Goal: Task Accomplishment & Management: Use online tool/utility

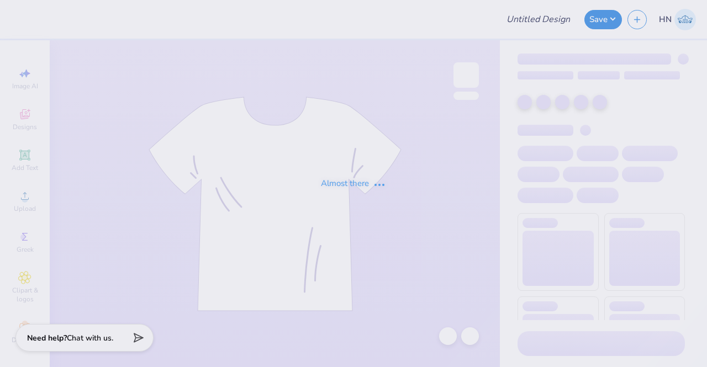
type input "Chi Omega Sweatpants!"
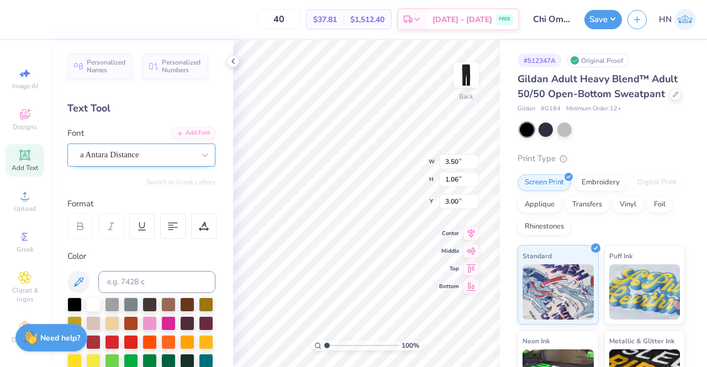
click at [133, 150] on div "a Antara Distance" at bounding box center [137, 154] width 116 height 17
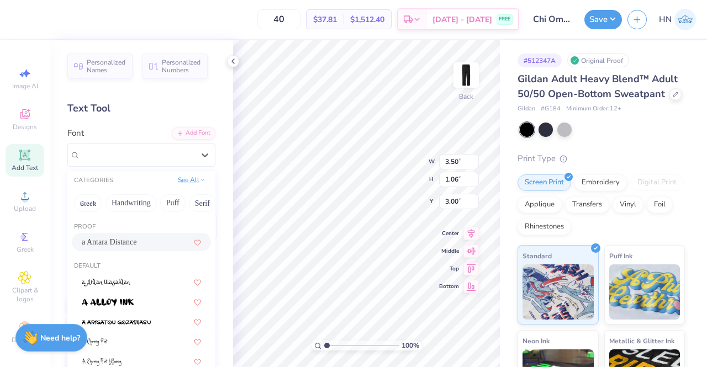
click at [185, 182] on button "See All" at bounding box center [192, 180] width 34 height 11
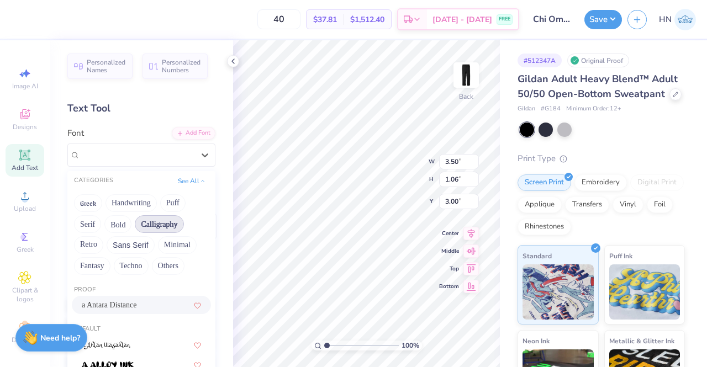
click at [154, 228] on button "Calligraphy" at bounding box center [159, 225] width 49 height 18
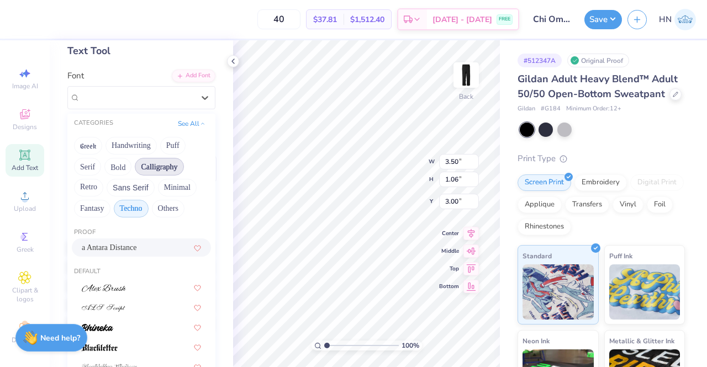
scroll to position [166, 0]
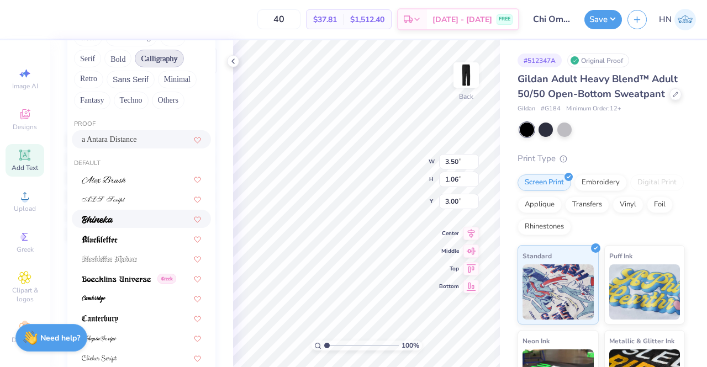
click at [112, 222] on img at bounding box center [97, 220] width 31 height 8
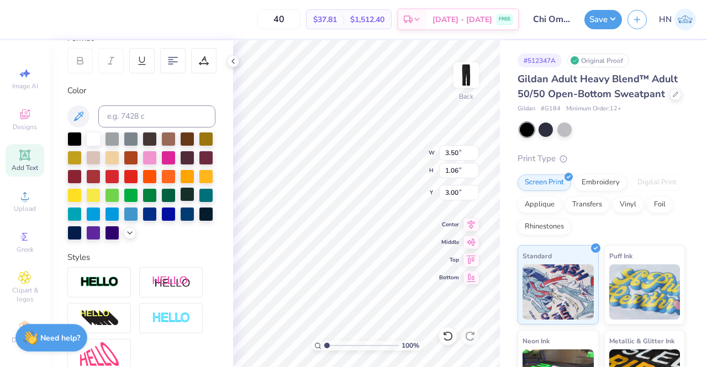
type input "3.92"
type input "0.92"
type input "3.07"
type input "4.25"
type input "0.99"
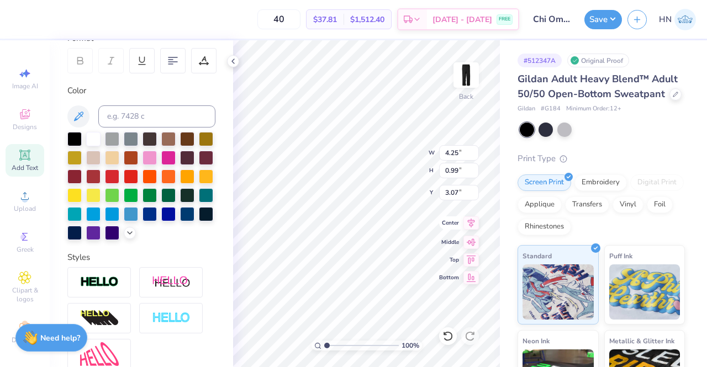
click at [471, 219] on icon at bounding box center [471, 223] width 15 height 13
type input "3.45"
click at [396, 146] on div "100 % Back W 4.25 4.25 " H 0.99 0.99 " Y 3.45 3.45 " Center Middle Top Bottom" at bounding box center [366, 203] width 267 height 327
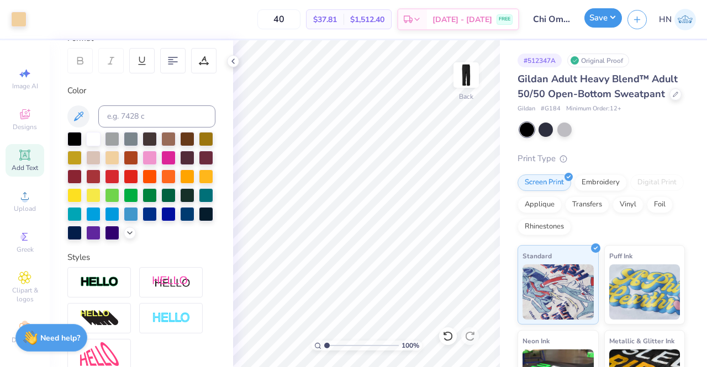
click at [595, 8] on button "Save" at bounding box center [604, 17] width 38 height 19
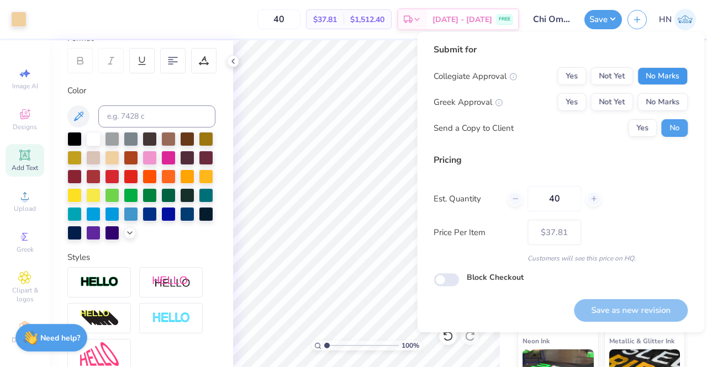
click at [655, 76] on button "No Marks" at bounding box center [663, 76] width 50 height 18
click at [655, 106] on button "No Marks" at bounding box center [663, 102] width 50 height 18
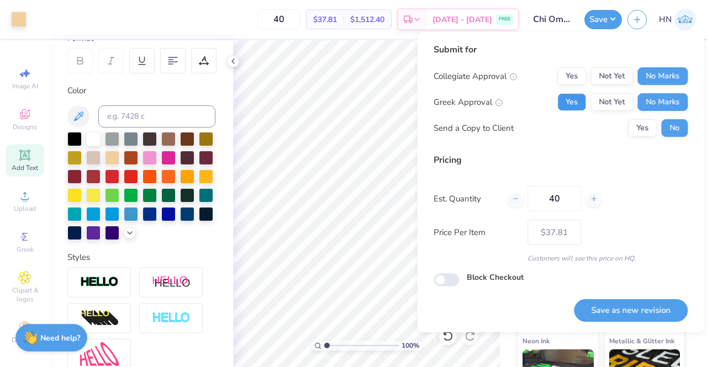
click at [564, 99] on button "Yes" at bounding box center [572, 102] width 29 height 18
click at [641, 316] on button "Save as new revision" at bounding box center [631, 311] width 114 height 23
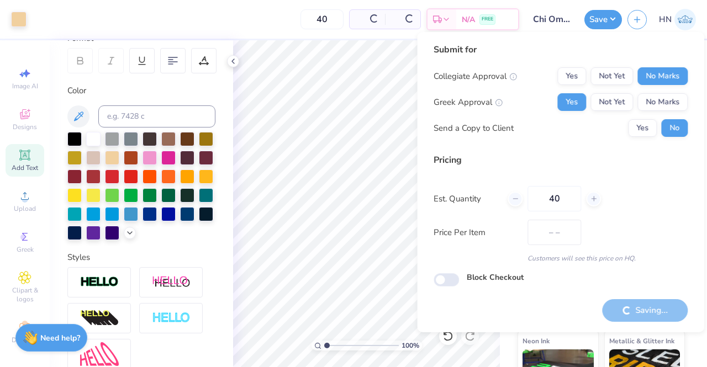
type input "$37.81"
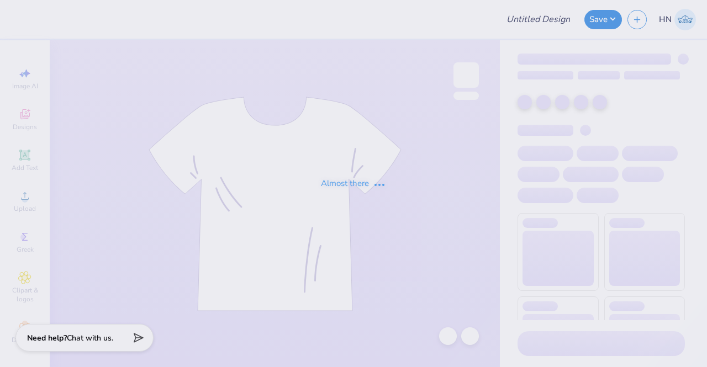
type input "Jail Bail Sweats"
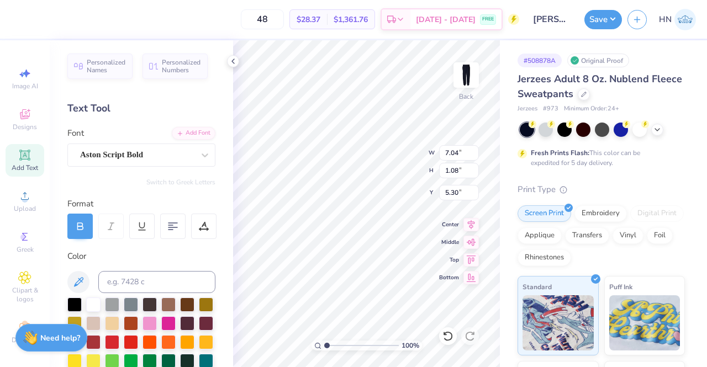
type input "5.30"
type input "5.59"
type input "0.86"
click at [470, 223] on icon at bounding box center [471, 223] width 15 height 13
click at [457, 194] on input "5.30" at bounding box center [459, 192] width 40 height 15
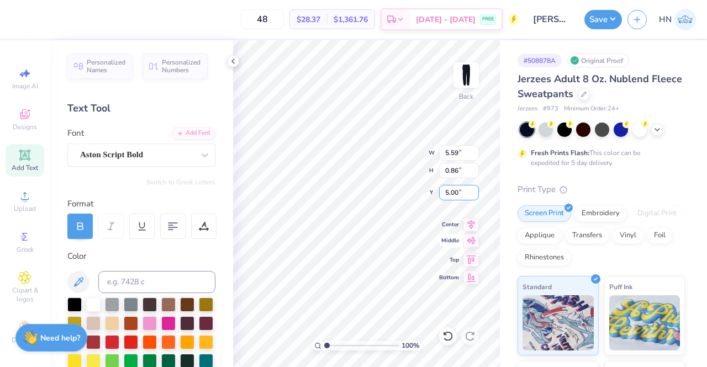
type input "5.00"
click at [611, 20] on button "Save" at bounding box center [604, 17] width 38 height 19
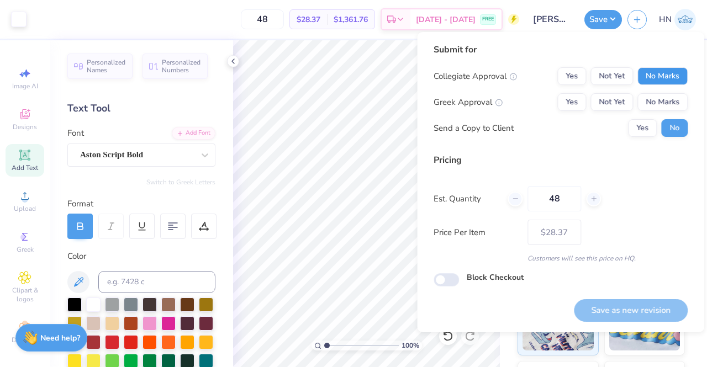
click at [650, 68] on button "No Marks" at bounding box center [663, 76] width 50 height 18
click at [588, 101] on div "Yes Not Yet No Marks" at bounding box center [623, 102] width 130 height 18
click at [588, 104] on div "Yes Not Yet No Marks" at bounding box center [623, 102] width 130 height 18
click at [584, 103] on button "Yes" at bounding box center [572, 102] width 29 height 18
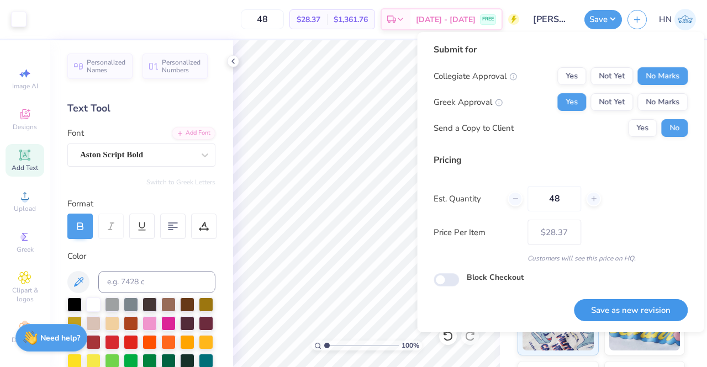
click at [644, 320] on button "Save as new revision" at bounding box center [631, 311] width 114 height 23
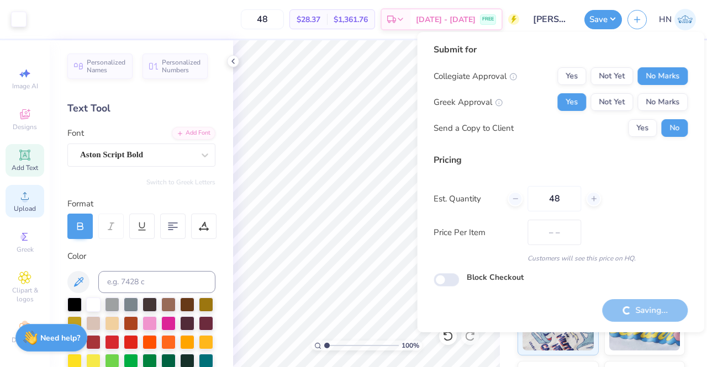
type input "$28.37"
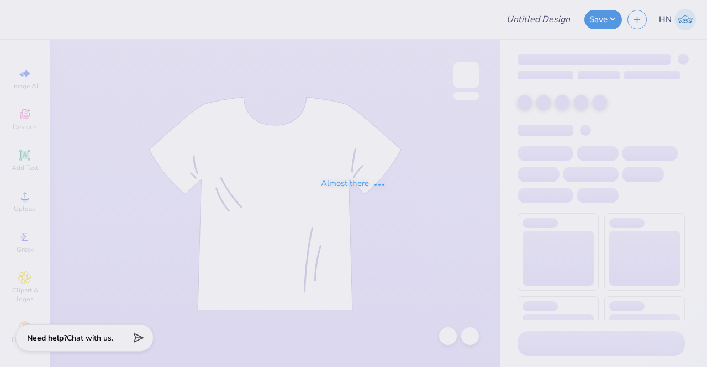
type input "Kappa Sigma New Haven Rush!"
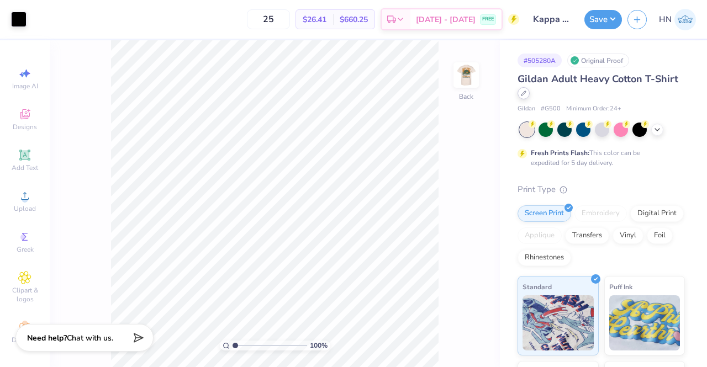
click at [530, 97] on div at bounding box center [524, 93] width 12 height 12
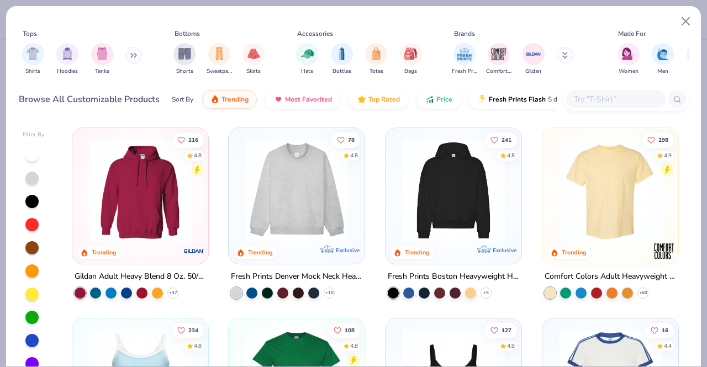
click at [591, 108] on div at bounding box center [615, 99] width 99 height 18
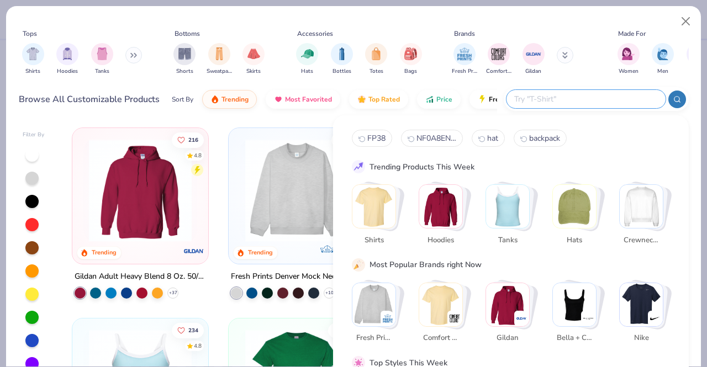
click at [590, 104] on input "text" at bounding box center [585, 99] width 145 height 13
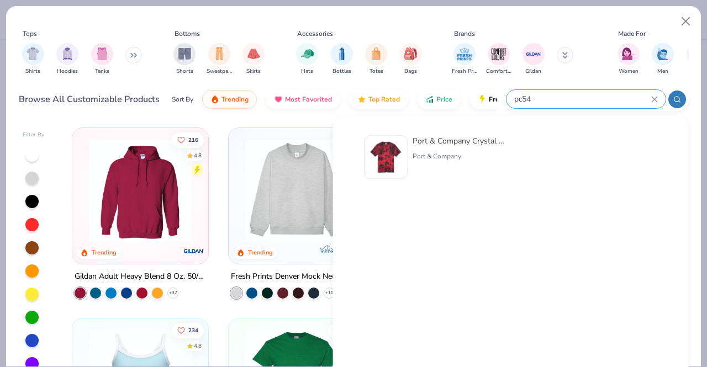
type input "pc54"
click at [476, 146] on div "Port & Company Crystal Tie-Dye Tee" at bounding box center [459, 141] width 93 height 12
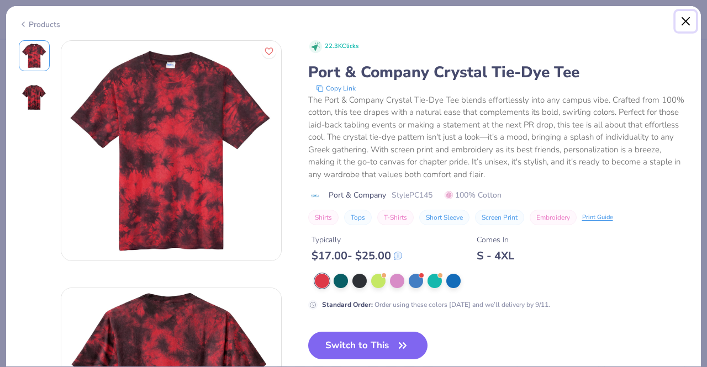
click at [682, 17] on button "Close" at bounding box center [686, 21] width 21 height 21
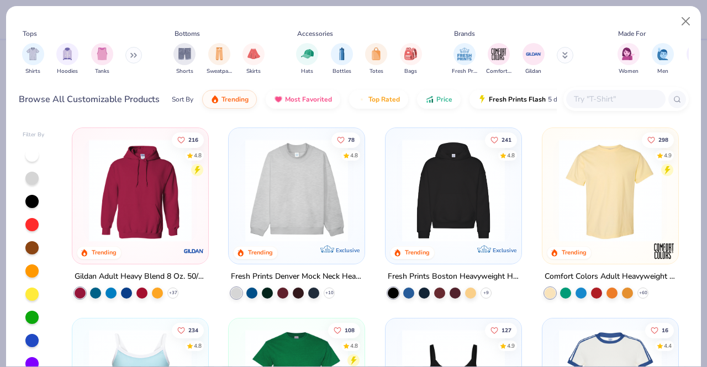
click at [595, 94] on input "text" at bounding box center [615, 99] width 85 height 13
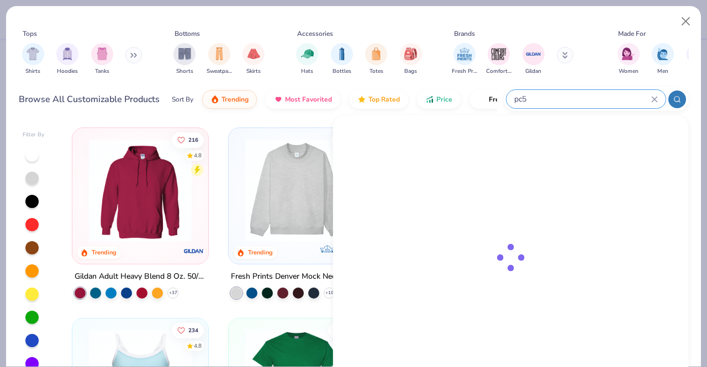
type input "pc54"
click at [652, 97] on icon at bounding box center [654, 99] width 5 height 5
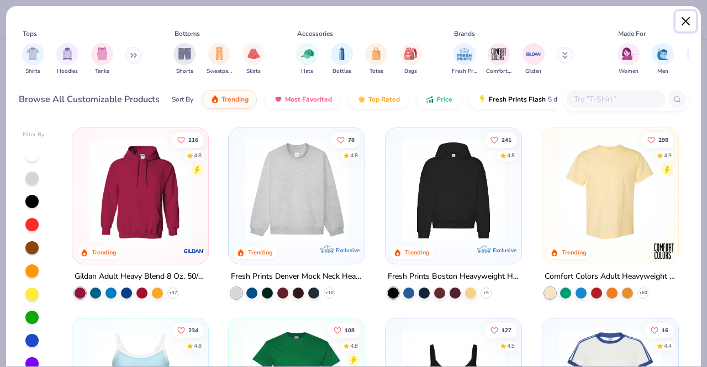
click at [690, 18] on button "Close" at bounding box center [686, 21] width 21 height 21
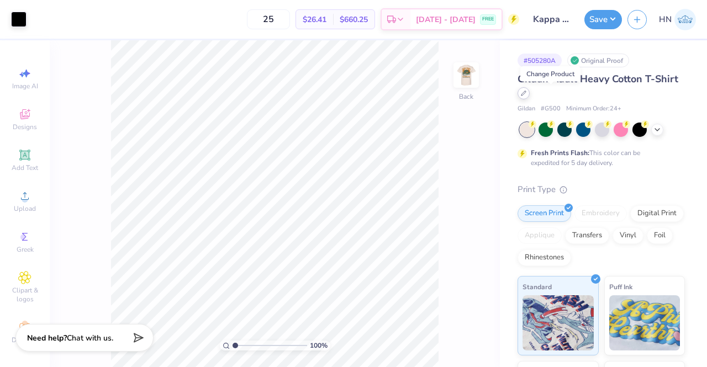
click at [530, 92] on div at bounding box center [524, 93] width 12 height 12
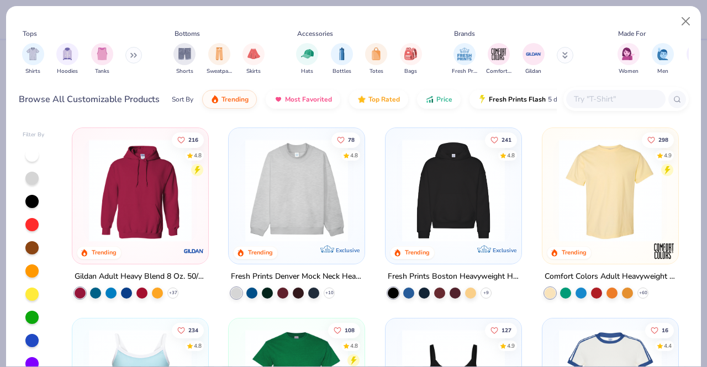
click at [627, 99] on input "text" at bounding box center [615, 99] width 85 height 13
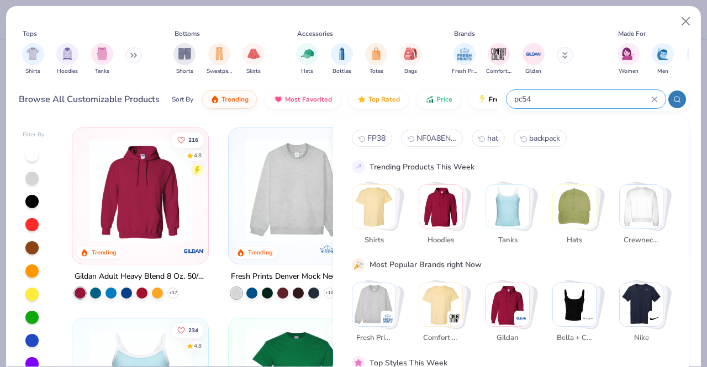
type input "pc54"
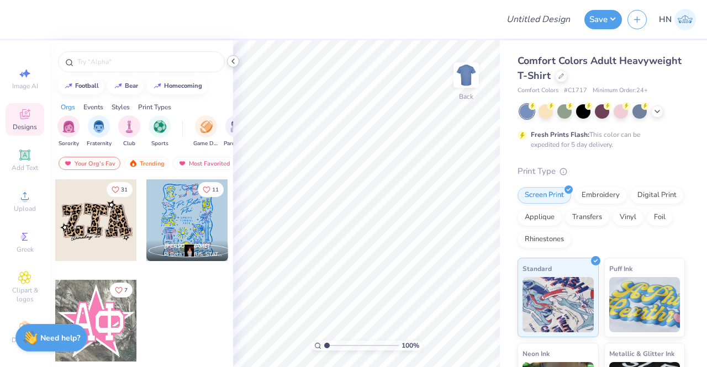
click at [231, 64] on icon at bounding box center [233, 61] width 9 height 9
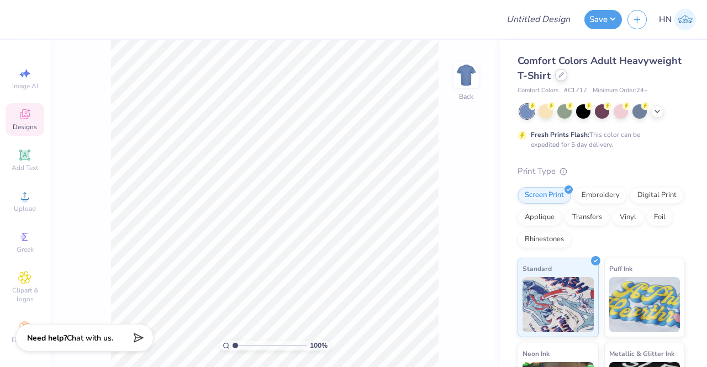
click at [564, 75] on icon at bounding box center [562, 75] width 6 height 6
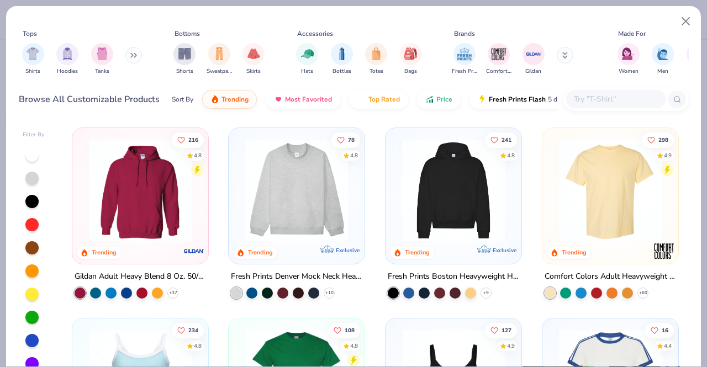
click at [593, 94] on input "text" at bounding box center [615, 99] width 85 height 13
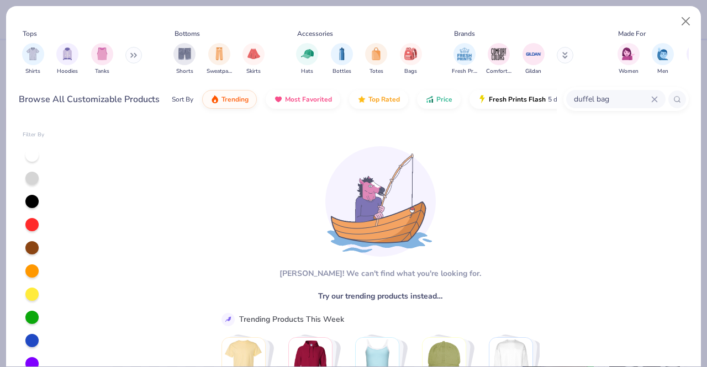
type input "duffel bag"
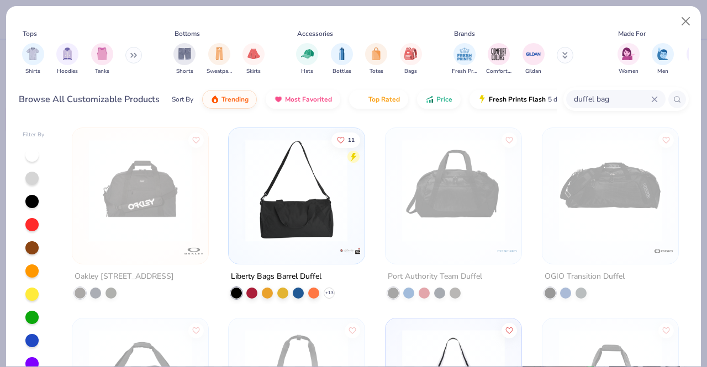
click at [281, 216] on div at bounding box center [297, 190] width 341 height 103
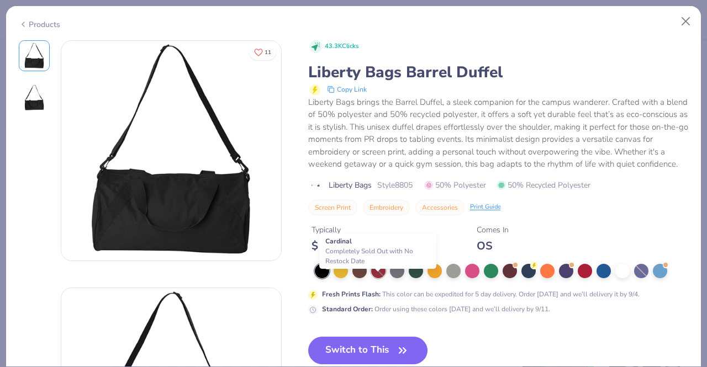
click at [377, 279] on div at bounding box center [378, 271] width 14 height 14
click at [581, 277] on div at bounding box center [585, 270] width 14 height 14
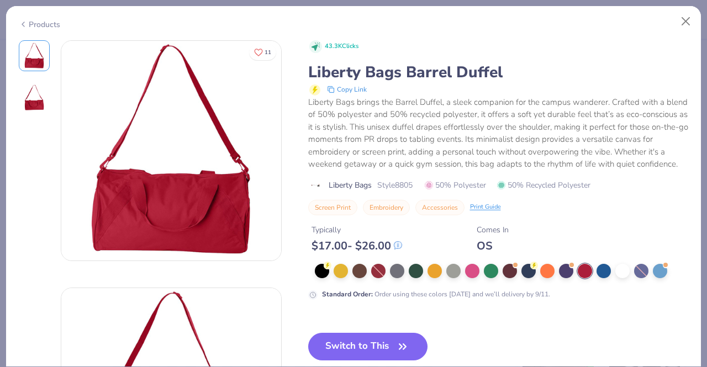
scroll to position [166, 0]
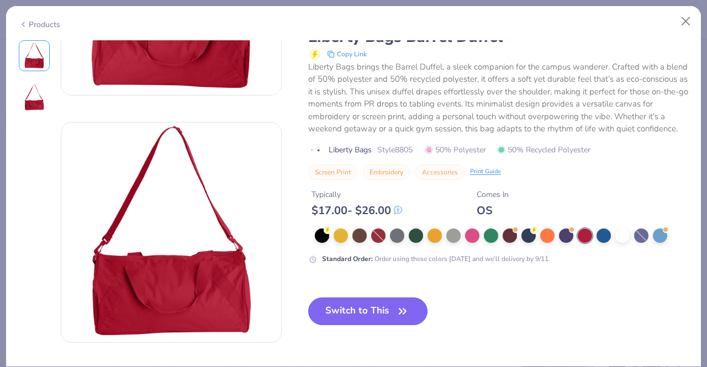
click at [355, 312] on button "Switch to This" at bounding box center [368, 312] width 120 height 28
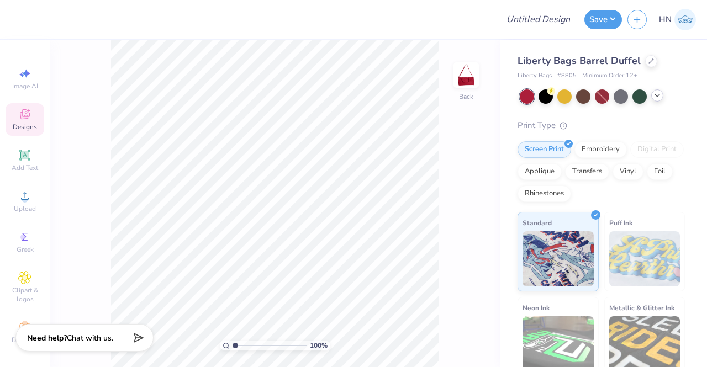
click at [655, 97] on icon at bounding box center [657, 95] width 9 height 9
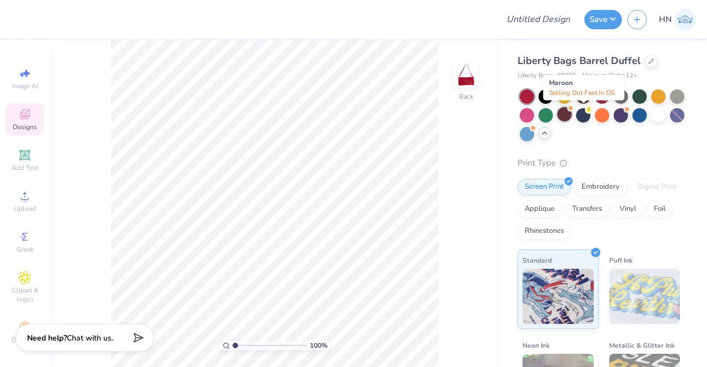
click at [572, 114] on div at bounding box center [565, 114] width 14 height 14
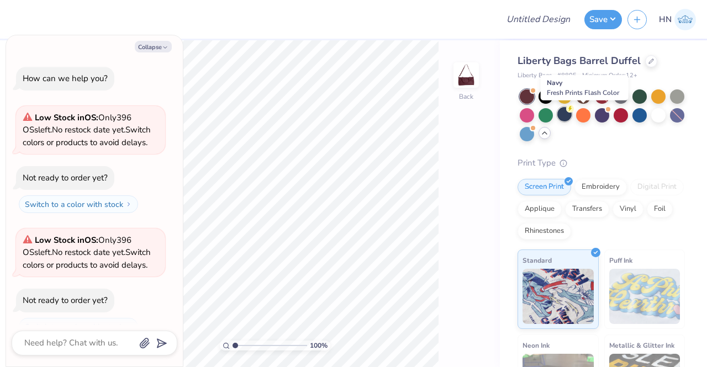
scroll to position [19, 0]
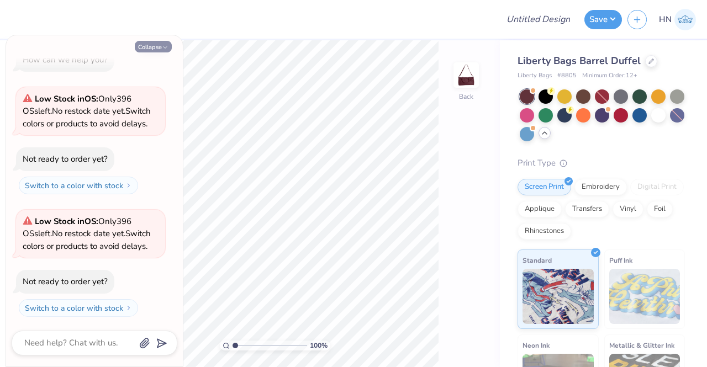
click at [139, 47] on button "Collapse" at bounding box center [153, 47] width 37 height 12
type textarea "x"
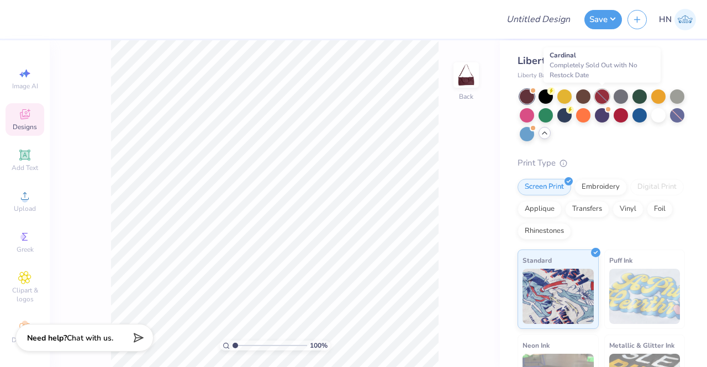
click at [601, 96] on div at bounding box center [602, 97] width 14 height 14
click at [628, 116] on div at bounding box center [621, 114] width 14 height 14
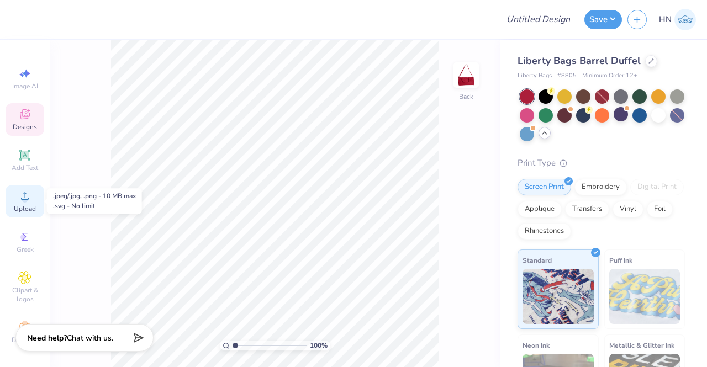
click at [20, 194] on icon at bounding box center [24, 196] width 13 height 13
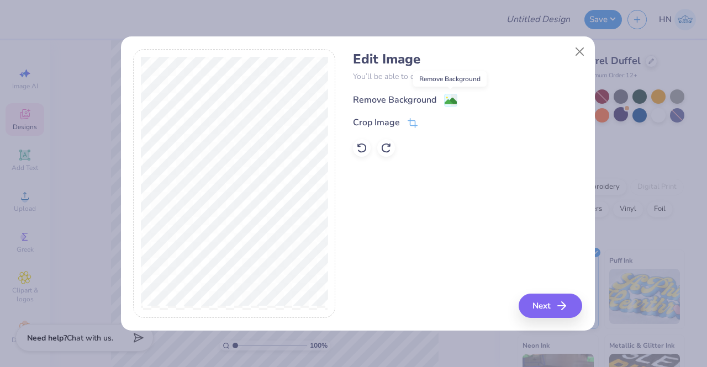
click at [449, 98] on image at bounding box center [451, 101] width 12 height 12
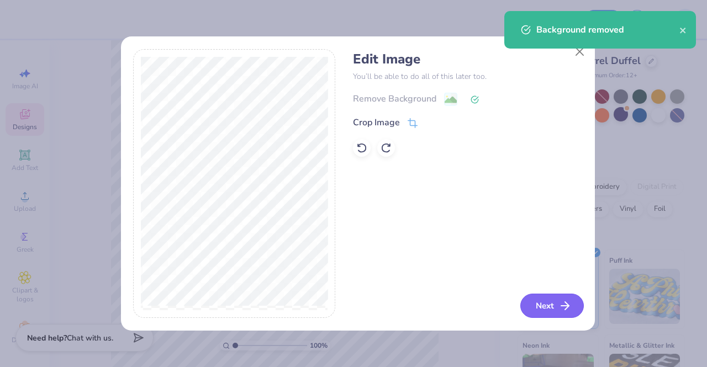
click at [526, 305] on button "Next" at bounding box center [553, 306] width 64 height 24
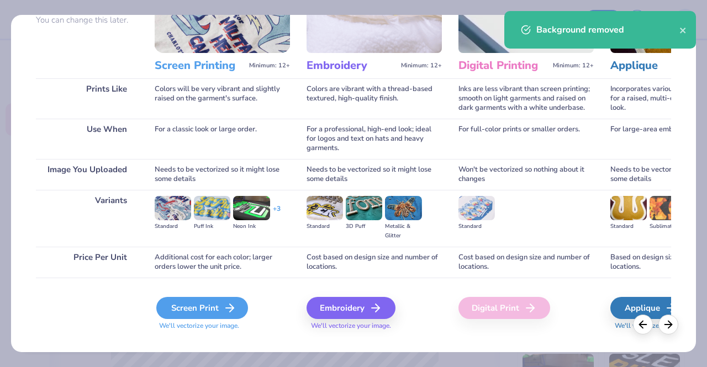
scroll to position [128, 0]
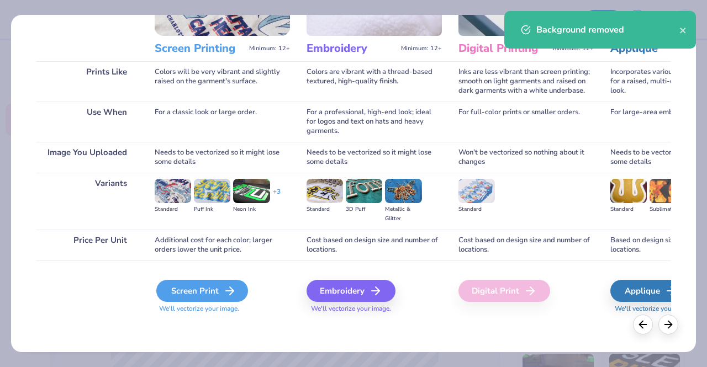
click at [196, 289] on div "Screen Print" at bounding box center [202, 291] width 92 height 22
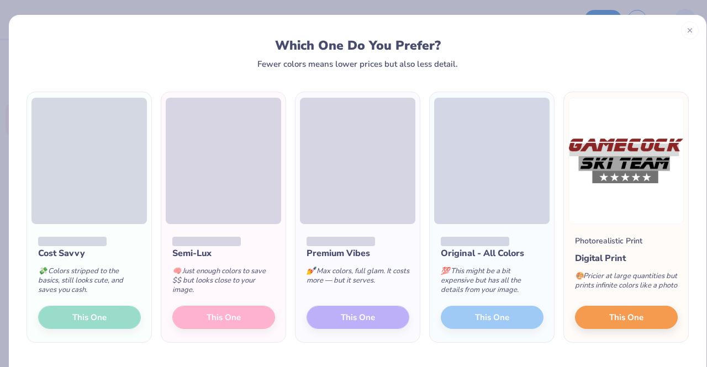
scroll to position [33, 0]
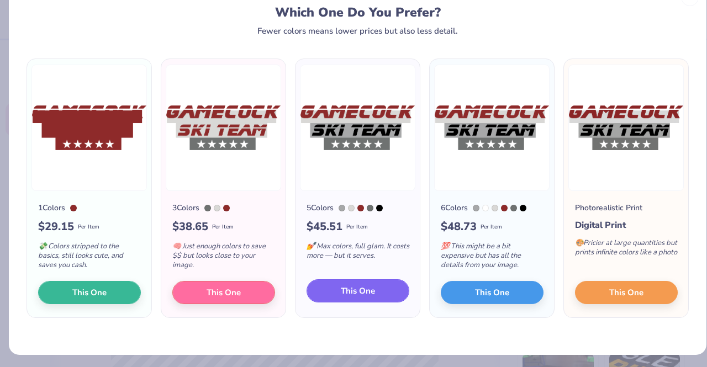
click at [312, 296] on button "This One" at bounding box center [358, 291] width 103 height 23
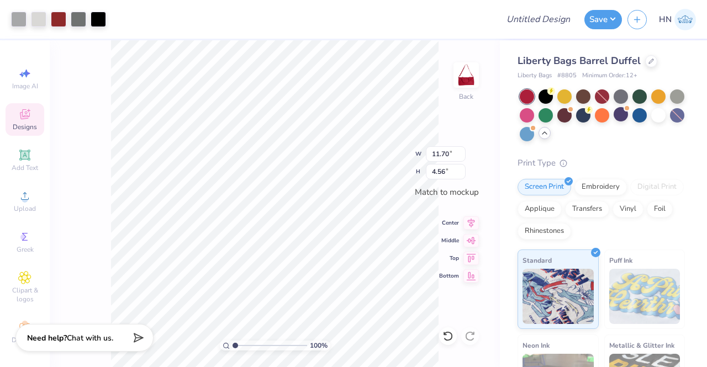
type input "11.70"
type input "4.56"
click at [62, 13] on div at bounding box center [58, 17] width 15 height 15
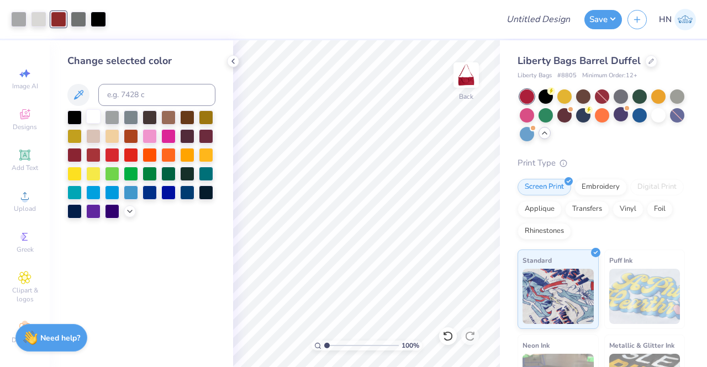
click at [93, 118] on div at bounding box center [93, 116] width 14 height 14
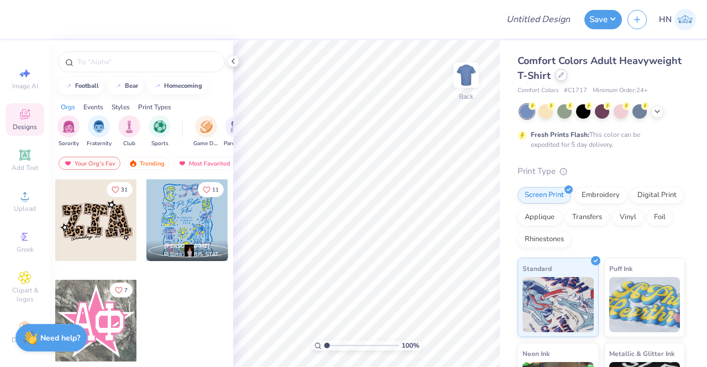
click at [568, 75] on div at bounding box center [561, 75] width 12 height 12
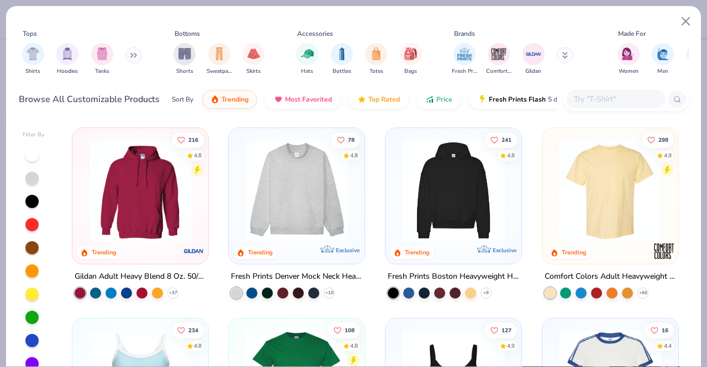
click at [579, 102] on input "text" at bounding box center [615, 99] width 85 height 13
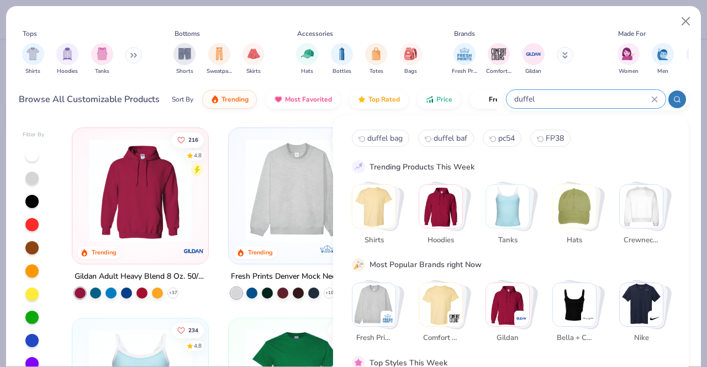
type input "duffel"
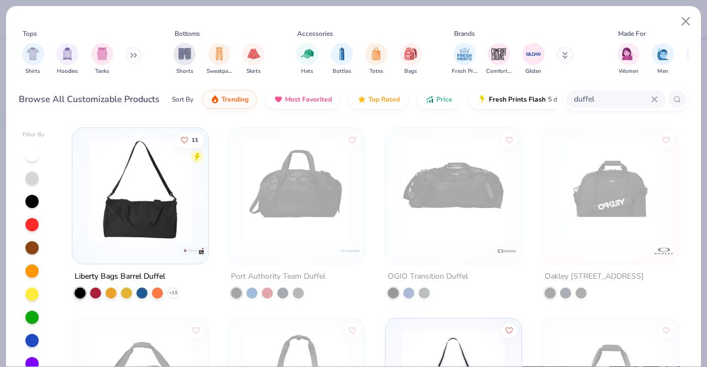
click at [188, 197] on img at bounding box center [140, 190] width 114 height 103
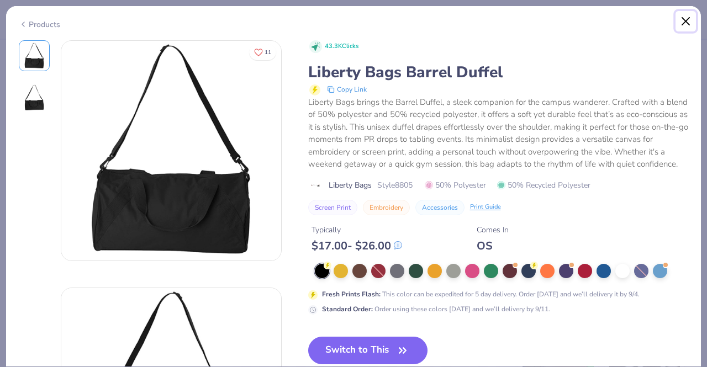
click at [690, 17] on button "Close" at bounding box center [686, 21] width 21 height 21
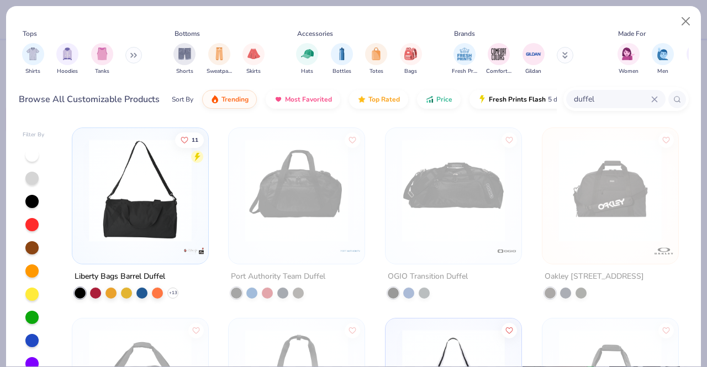
click at [175, 214] on img at bounding box center [140, 190] width 114 height 103
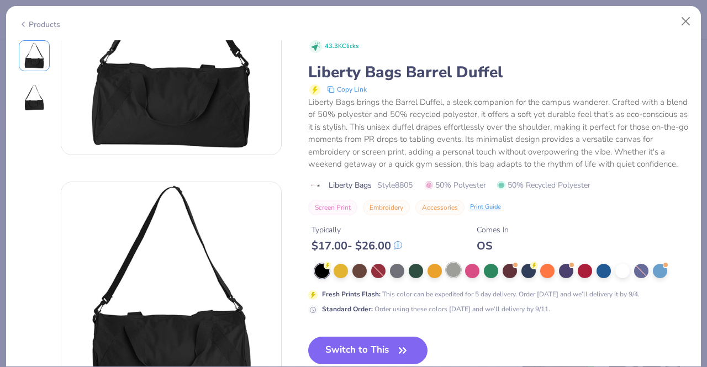
scroll to position [111, 0]
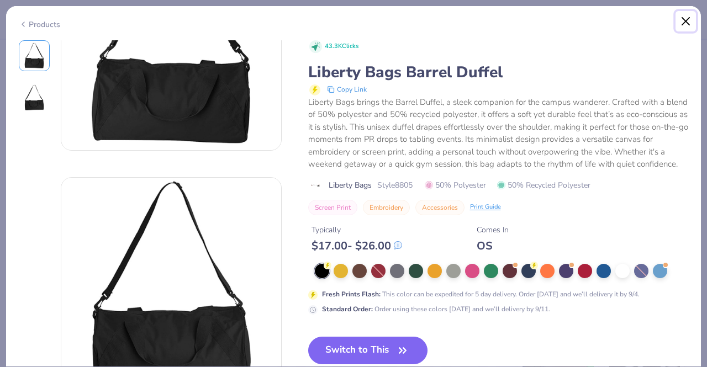
click at [686, 22] on button "Close" at bounding box center [686, 21] width 21 height 21
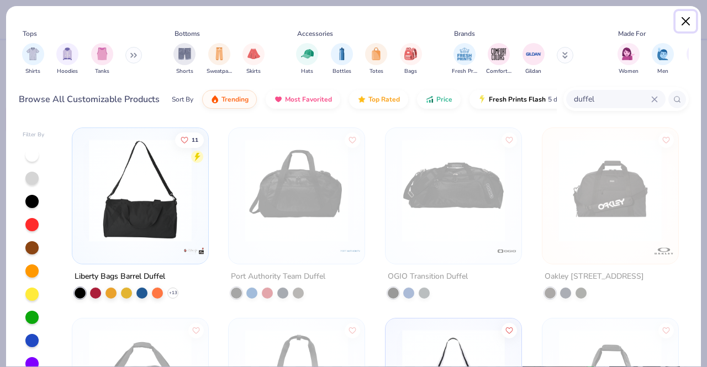
click at [686, 17] on button "Close" at bounding box center [686, 21] width 21 height 21
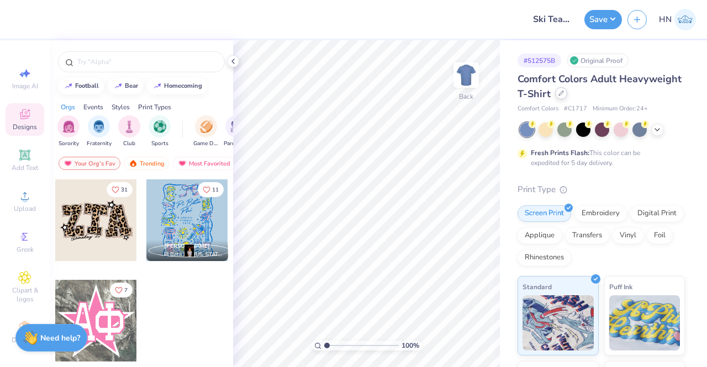
click at [564, 92] on icon at bounding box center [562, 94] width 6 height 6
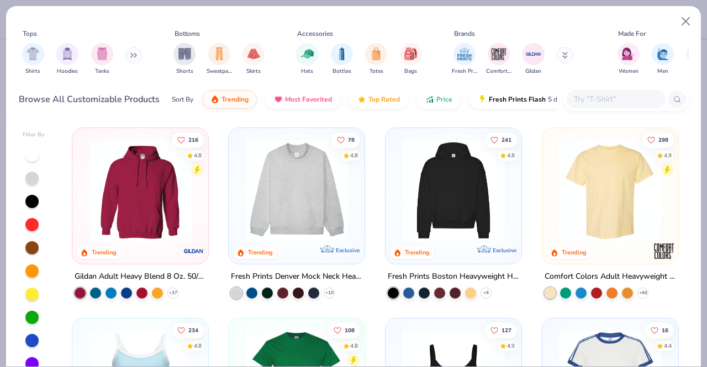
click at [618, 93] on div at bounding box center [615, 99] width 99 height 18
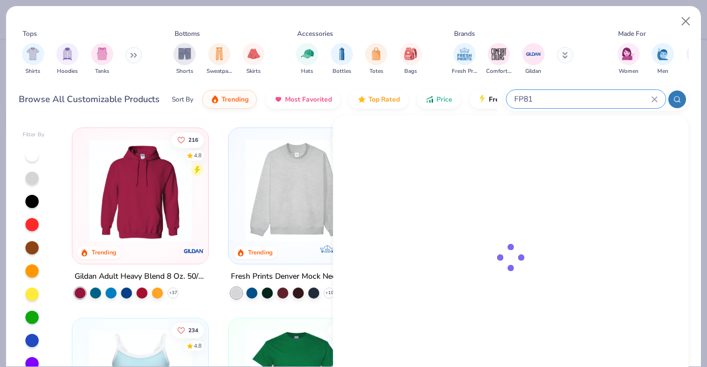
type input "FP81"
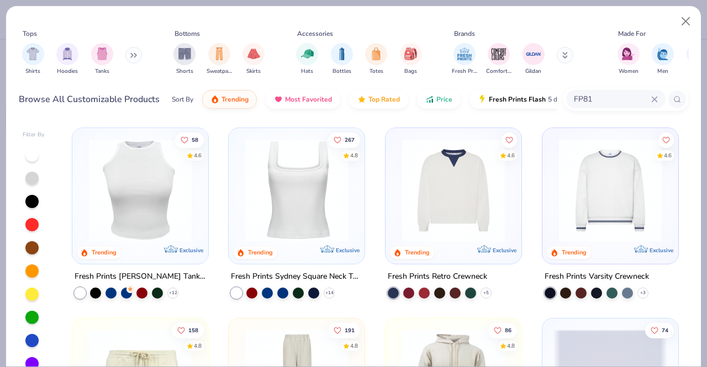
click at [156, 203] on img at bounding box center [140, 190] width 114 height 103
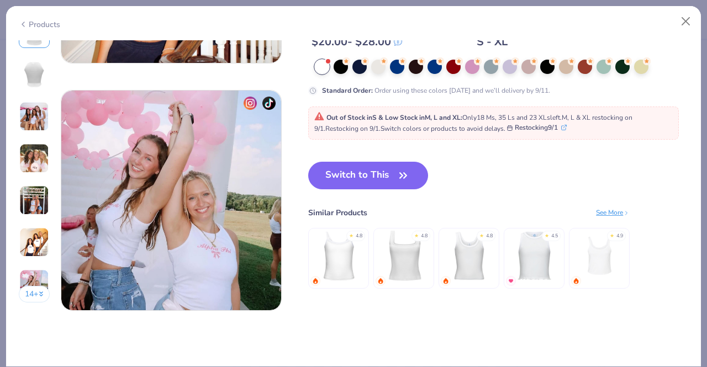
scroll to position [1418, 0]
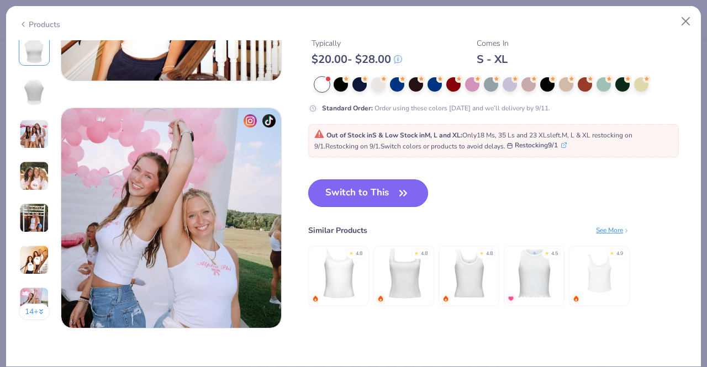
click at [396, 182] on button "Switch to This" at bounding box center [368, 194] width 120 height 28
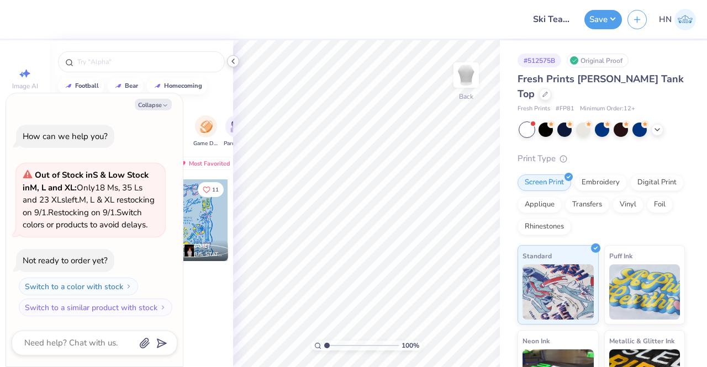
click at [238, 61] on div at bounding box center [233, 61] width 12 height 12
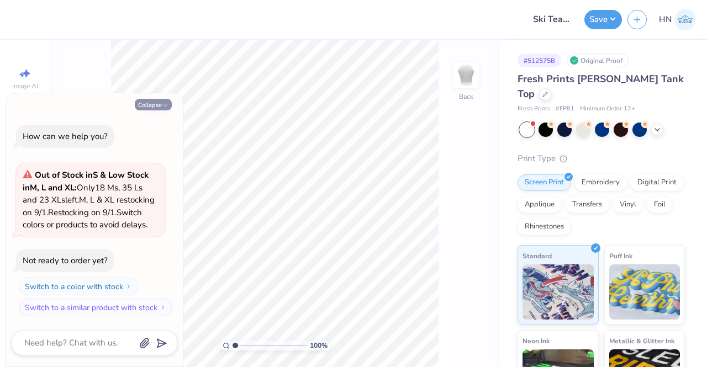
click at [165, 102] on icon "button" at bounding box center [165, 105] width 7 height 7
type textarea "x"
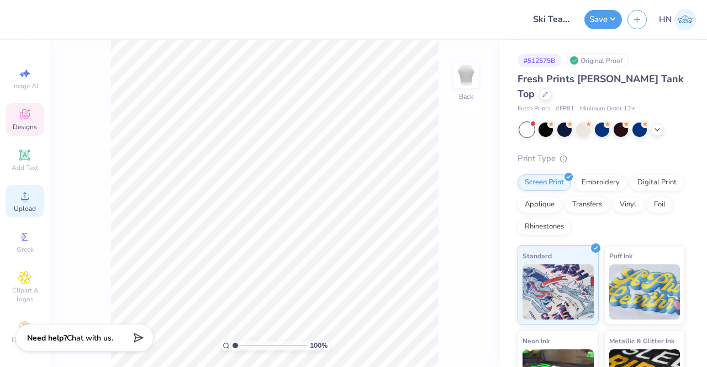
click at [30, 212] on span "Upload" at bounding box center [25, 208] width 22 height 9
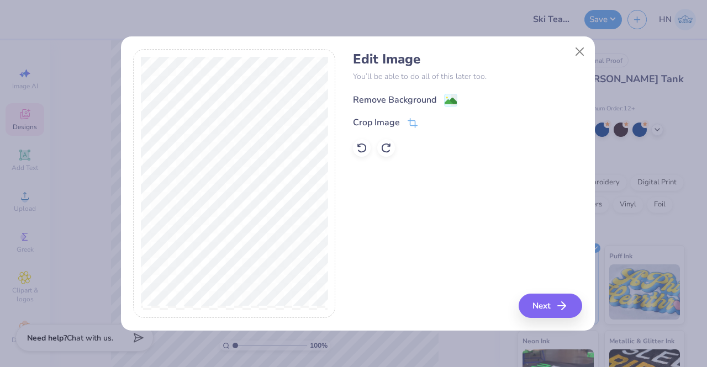
click at [456, 98] on image at bounding box center [451, 101] width 12 height 12
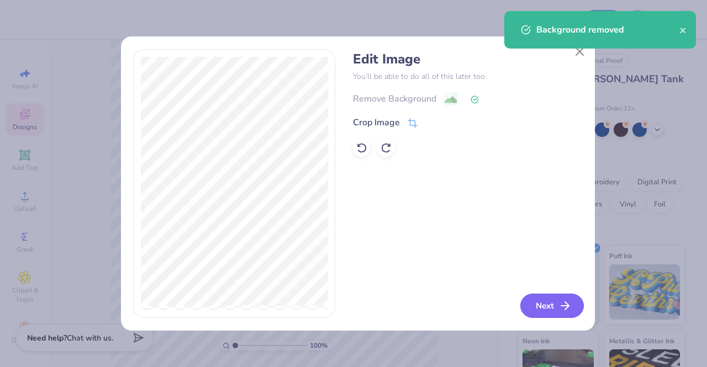
click at [532, 309] on button "Next" at bounding box center [553, 306] width 64 height 24
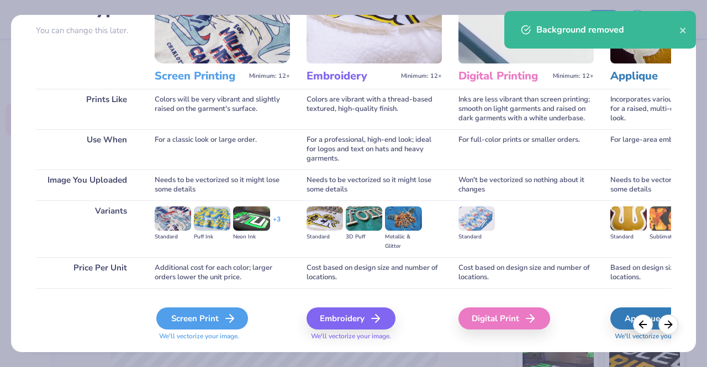
scroll to position [111, 0]
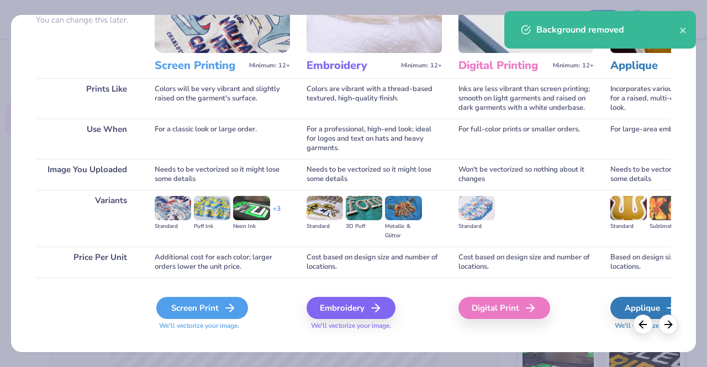
click at [233, 298] on div "Screen Print" at bounding box center [202, 308] width 92 height 22
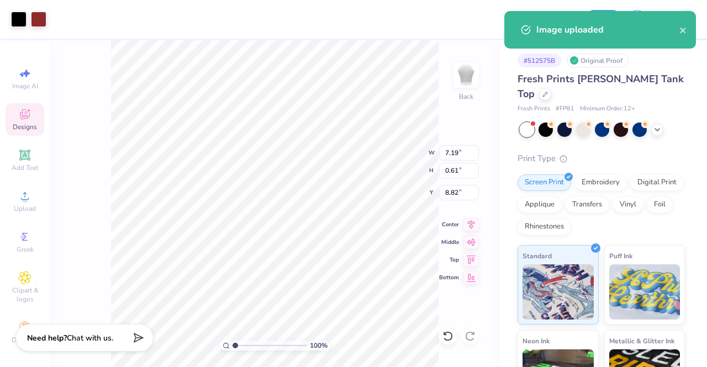
type input "4.60"
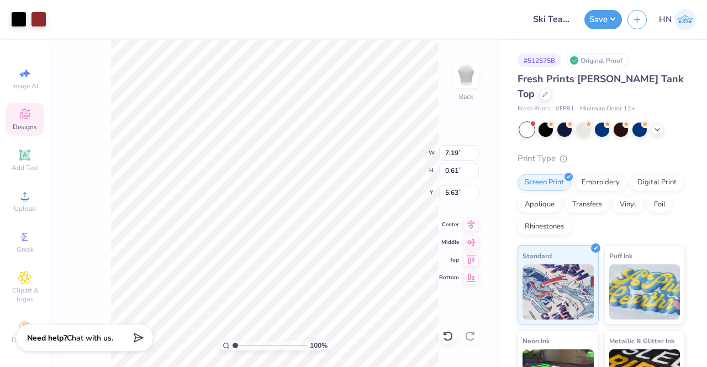
type input "5.24"
type input "5.17"
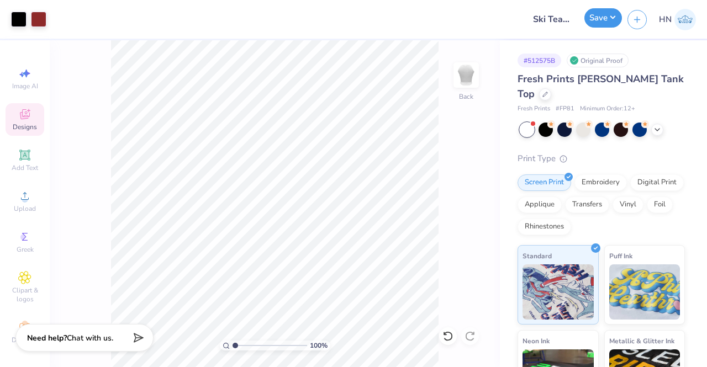
click at [595, 25] on button "Save" at bounding box center [604, 17] width 38 height 19
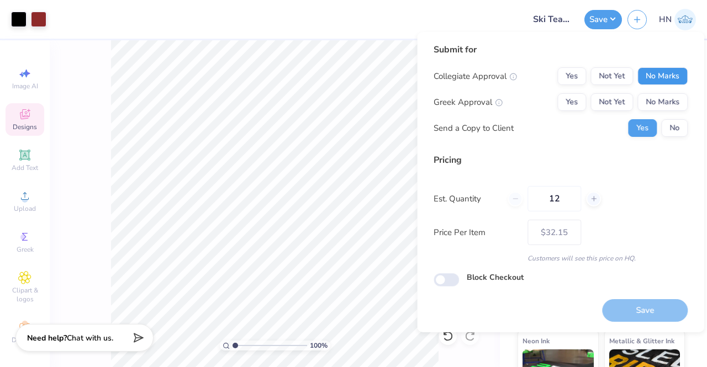
click at [656, 81] on button "No Marks" at bounding box center [663, 76] width 50 height 18
click at [659, 98] on button "No Marks" at bounding box center [663, 102] width 50 height 18
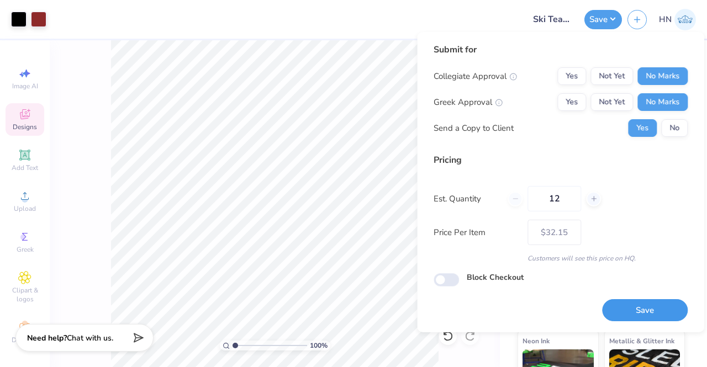
click at [659, 307] on button "Save" at bounding box center [645, 311] width 86 height 23
click at [563, 102] on button "Yes" at bounding box center [572, 102] width 29 height 18
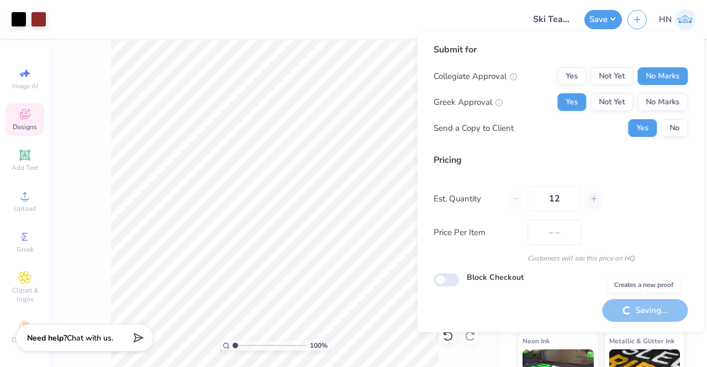
click at [659, 317] on div "Saving..." at bounding box center [645, 311] width 86 height 23
type input "– –"
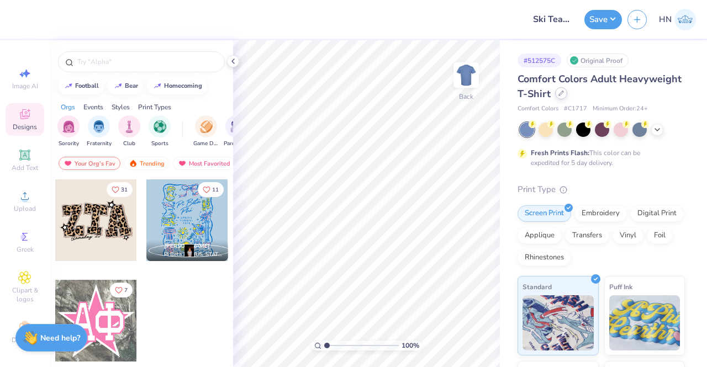
click at [564, 94] on icon at bounding box center [562, 94] width 6 height 6
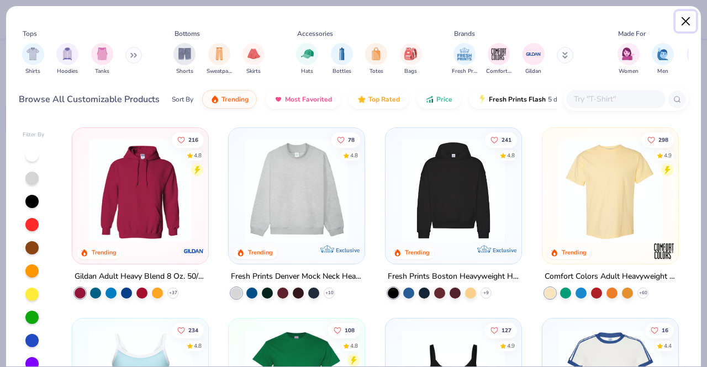
click at [679, 19] on button "Close" at bounding box center [686, 21] width 21 height 21
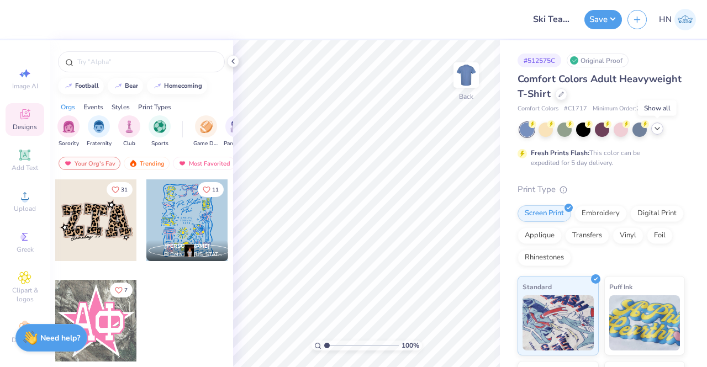
click at [658, 129] on icon at bounding box center [657, 128] width 9 height 9
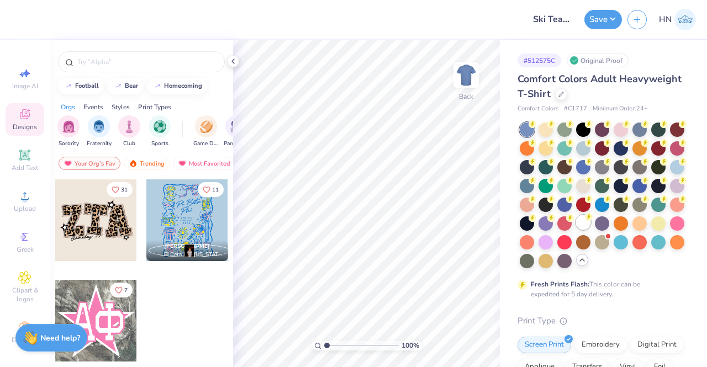
click at [576, 230] on div at bounding box center [583, 223] width 14 height 14
click at [233, 64] on icon at bounding box center [233, 61] width 9 height 9
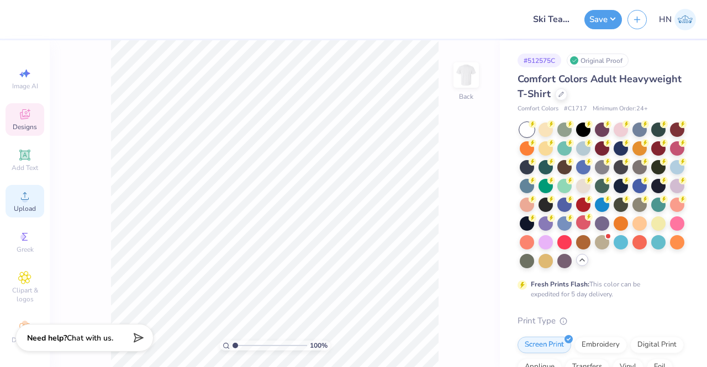
click at [25, 194] on icon at bounding box center [24, 196] width 13 height 13
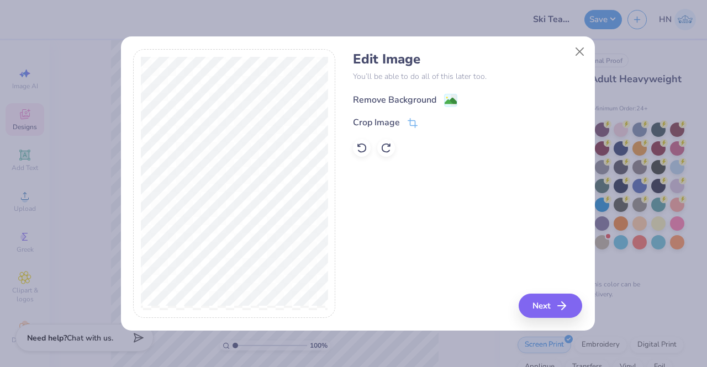
click at [435, 103] on div "Remove Background" at bounding box center [394, 99] width 83 height 13
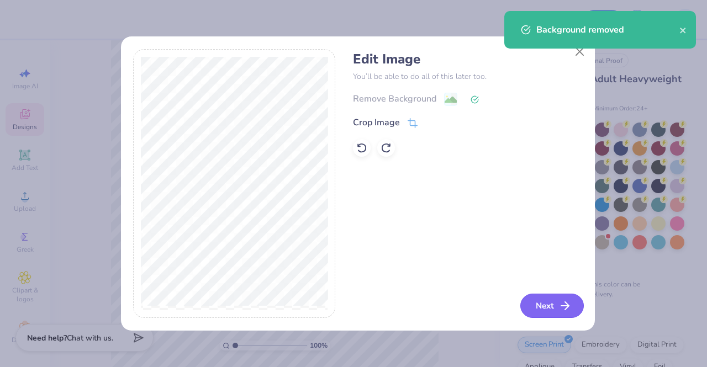
click at [556, 302] on button "Next" at bounding box center [553, 306] width 64 height 24
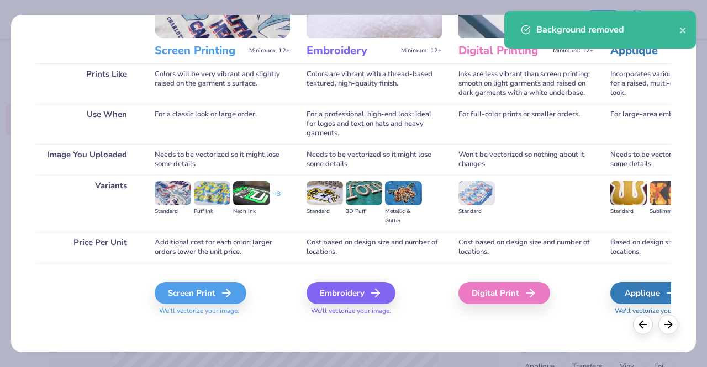
scroll to position [128, 0]
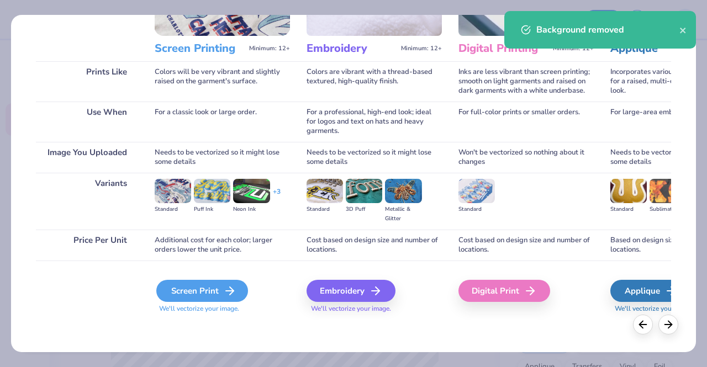
click at [211, 287] on div "Screen Print" at bounding box center [202, 291] width 92 height 22
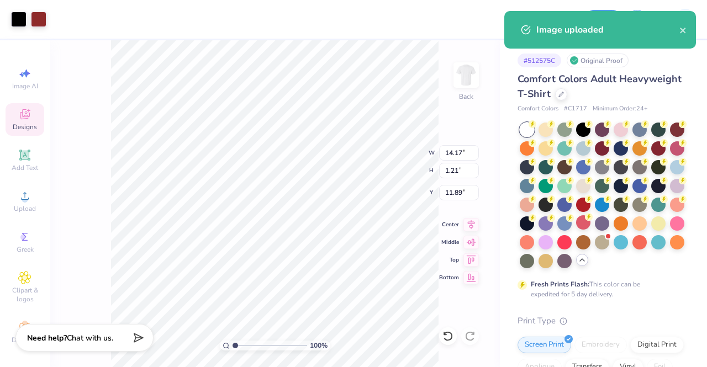
type input "11.49"
type input "0.98"
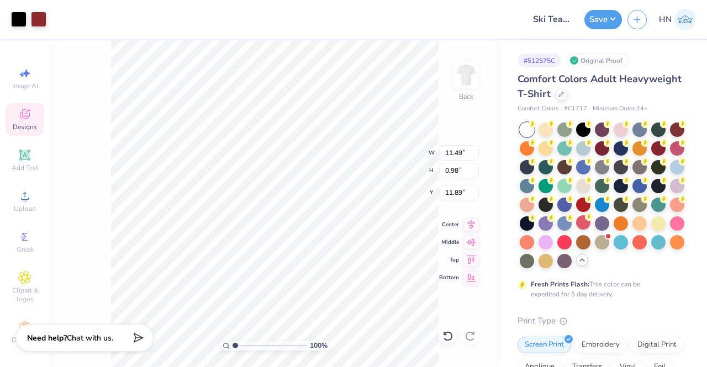
type input "3.31"
type input "3.99"
click at [589, 23] on button "Save" at bounding box center [604, 17] width 38 height 19
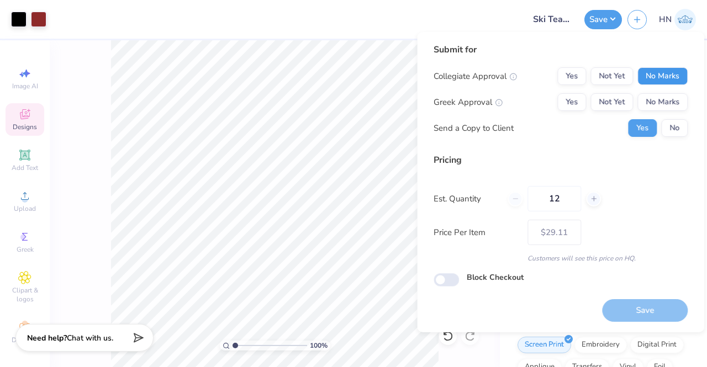
click at [669, 73] on button "No Marks" at bounding box center [663, 76] width 50 height 18
click at [581, 106] on button "Yes" at bounding box center [572, 102] width 29 height 18
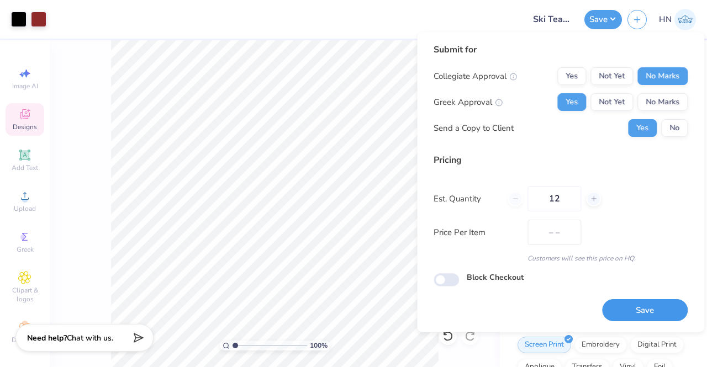
drag, startPoint x: 654, startPoint y: 303, endPoint x: 427, endPoint y: 322, distance: 228.4
click at [651, 307] on button "Save" at bounding box center [645, 311] width 86 height 23
type input "– –"
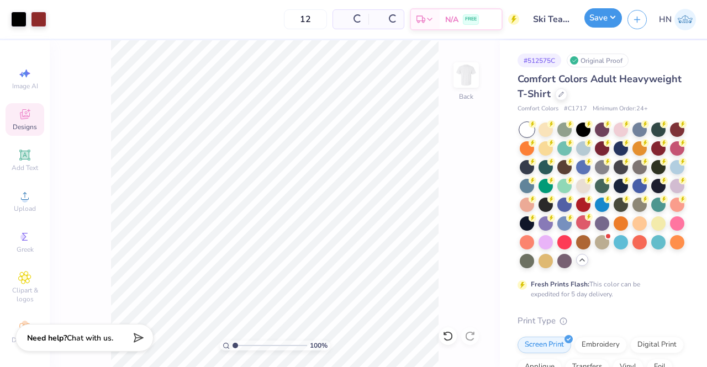
click at [595, 20] on button "Save" at bounding box center [604, 17] width 38 height 19
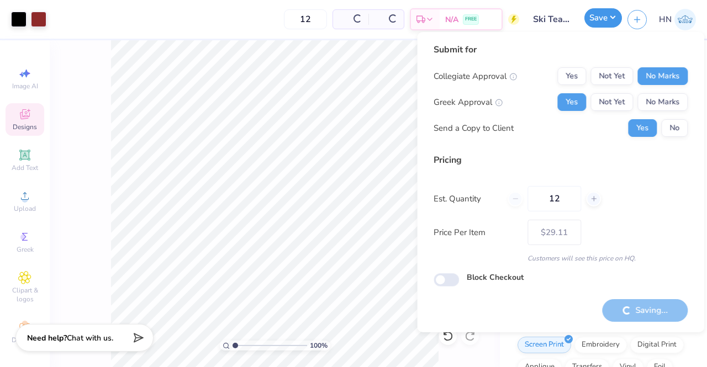
type input "– –"
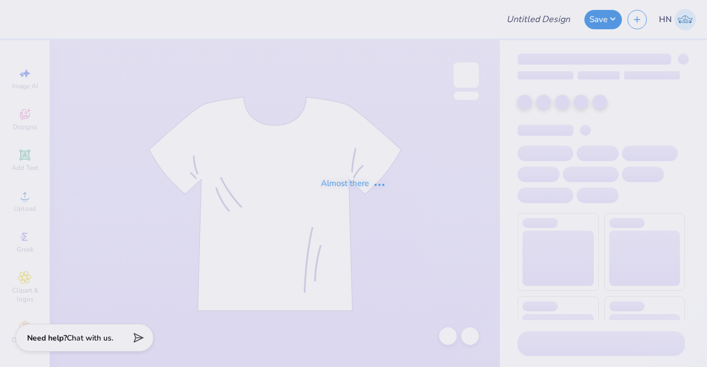
type input "Ski Team General Merch!"
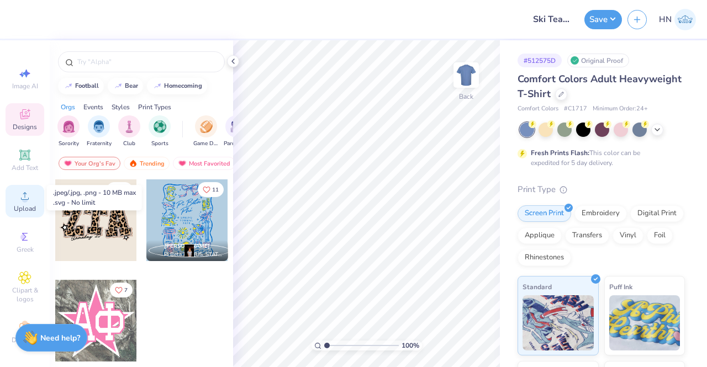
click at [18, 200] on icon at bounding box center [24, 196] width 13 height 13
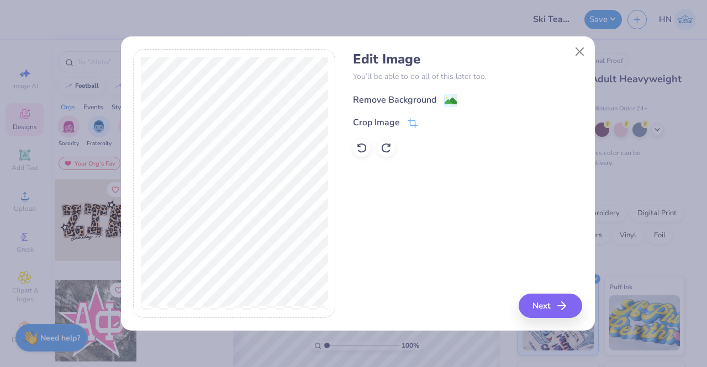
click at [445, 102] on image at bounding box center [451, 101] width 12 height 12
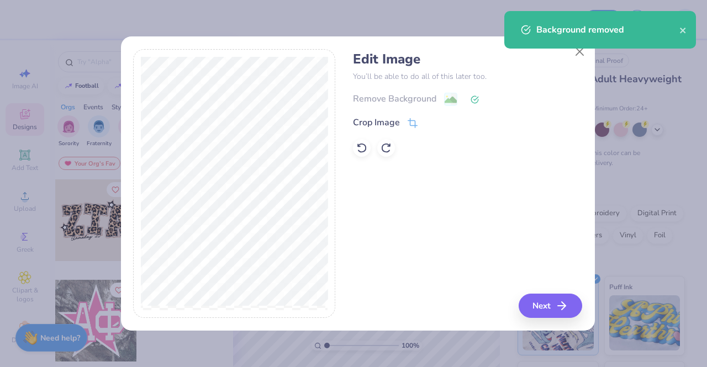
click at [544, 281] on div "Edit Image You’ll be able to do all of this later too. Remove Background Crop I…" at bounding box center [467, 184] width 229 height 270
click at [543, 305] on button "Next" at bounding box center [553, 306] width 64 height 24
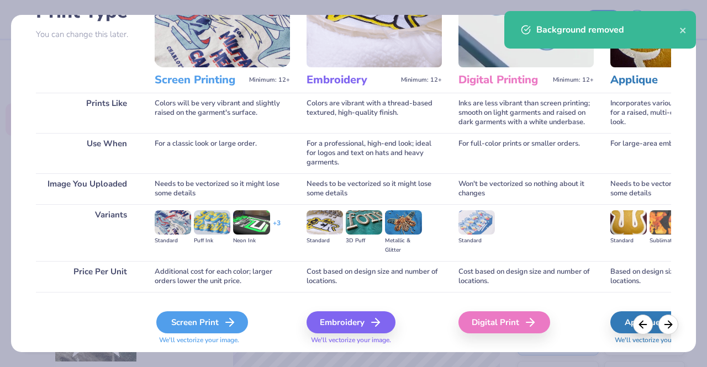
scroll to position [128, 0]
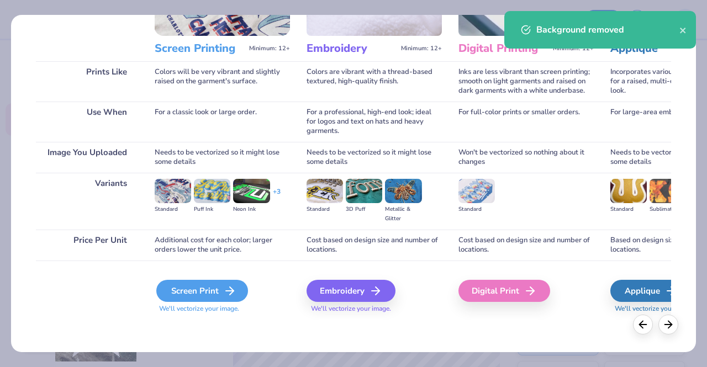
click at [216, 288] on div "Screen Print" at bounding box center [202, 291] width 92 height 22
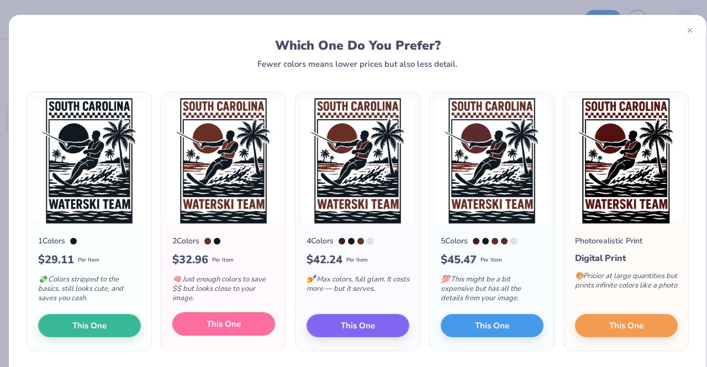
click at [243, 323] on button "This One" at bounding box center [223, 324] width 103 height 23
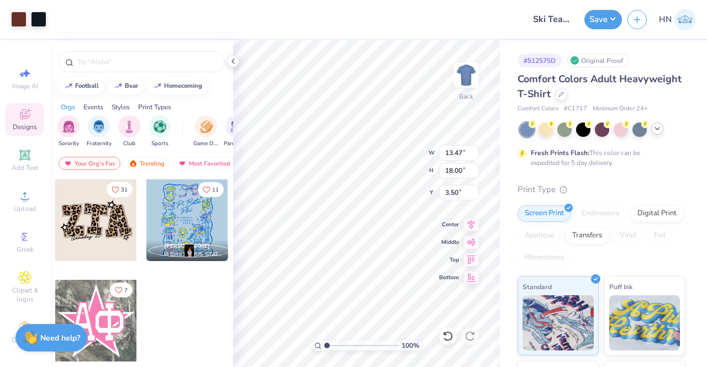
click at [661, 129] on icon at bounding box center [657, 128] width 9 height 9
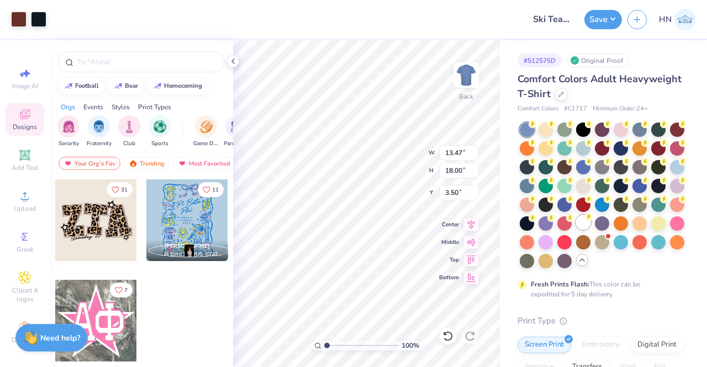
click at [576, 230] on div at bounding box center [583, 223] width 14 height 14
click at [465, 80] on img at bounding box center [466, 75] width 44 height 44
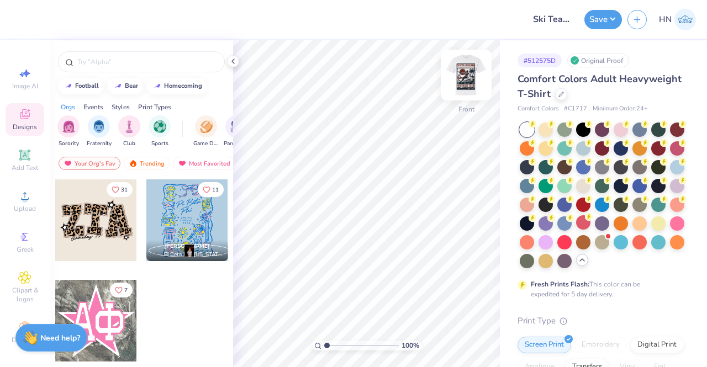
click at [471, 72] on img at bounding box center [466, 75] width 44 height 44
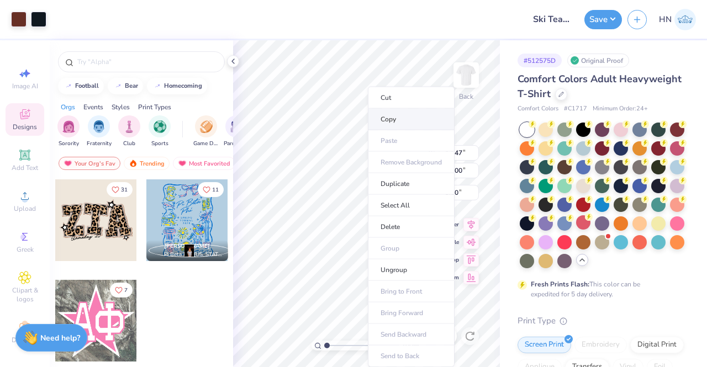
click at [413, 115] on li "Copy" at bounding box center [411, 120] width 87 height 22
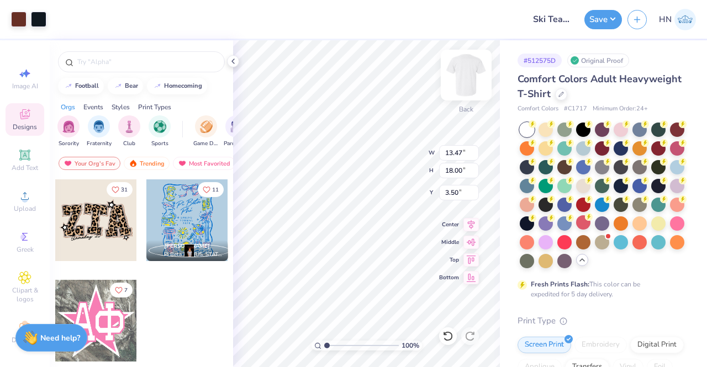
click at [469, 75] on img at bounding box center [466, 75] width 44 height 44
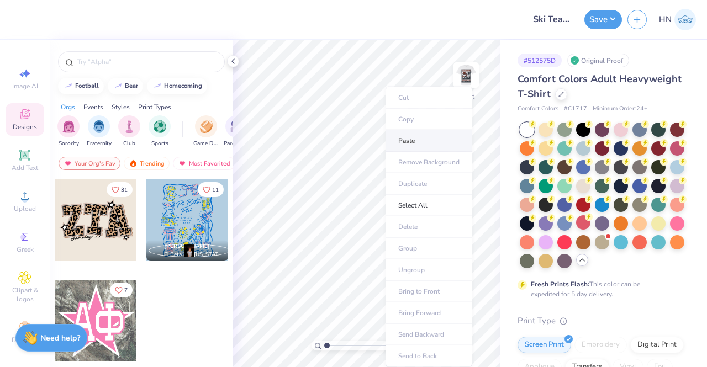
click at [426, 142] on li "Paste" at bounding box center [429, 141] width 87 height 22
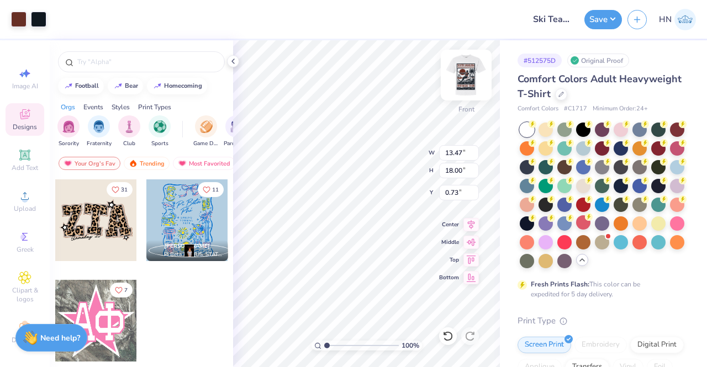
click at [462, 81] on img at bounding box center [466, 75] width 44 height 44
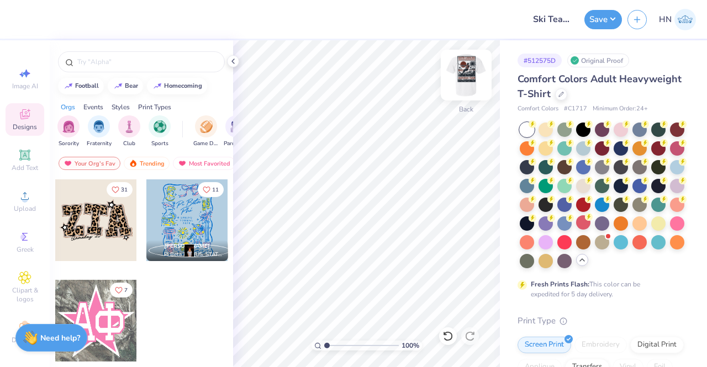
click at [468, 93] on div at bounding box center [466, 75] width 51 height 51
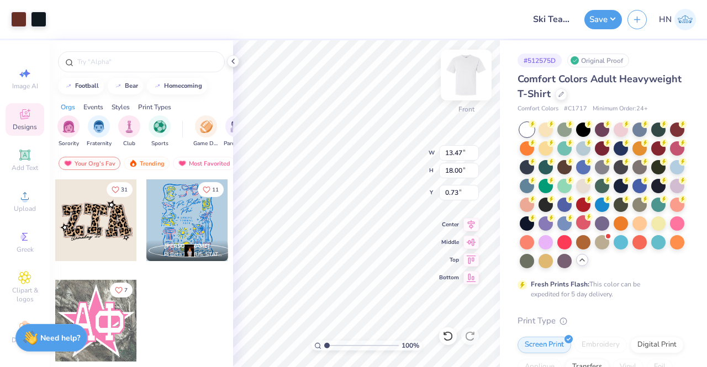
type input "3.00"
type input "11.88"
type input "15.88"
click at [468, 225] on icon at bounding box center [471, 223] width 15 height 13
type input "11.57"
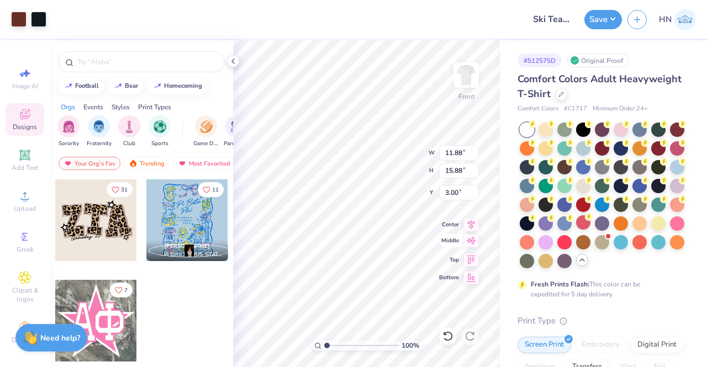
type input "15.46"
drag, startPoint x: 469, startPoint y: 219, endPoint x: 452, endPoint y: 247, distance: 32.2
click at [469, 219] on icon at bounding box center [471, 224] width 15 height 13
click at [19, 15] on div at bounding box center [18, 17] width 15 height 15
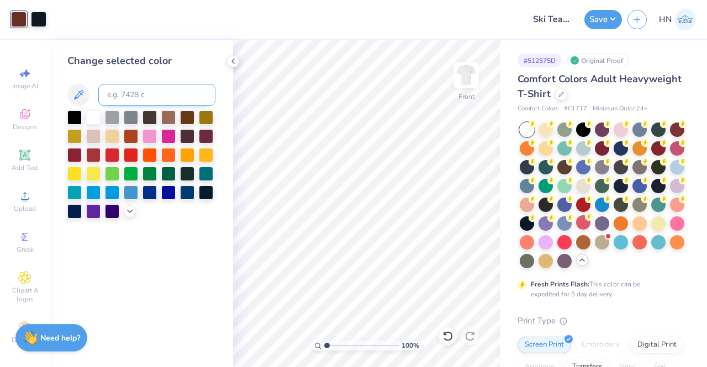
click at [145, 84] on div "Change selected color" at bounding box center [141, 136] width 148 height 165
click at [161, 101] on input at bounding box center [156, 95] width 117 height 22
type input "7623"
click at [235, 58] on icon at bounding box center [233, 61] width 9 height 9
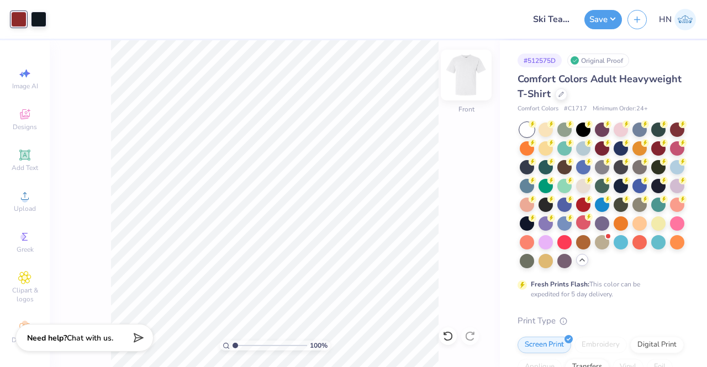
click at [463, 85] on img at bounding box center [466, 75] width 44 height 44
click at [18, 195] on icon at bounding box center [24, 196] width 13 height 13
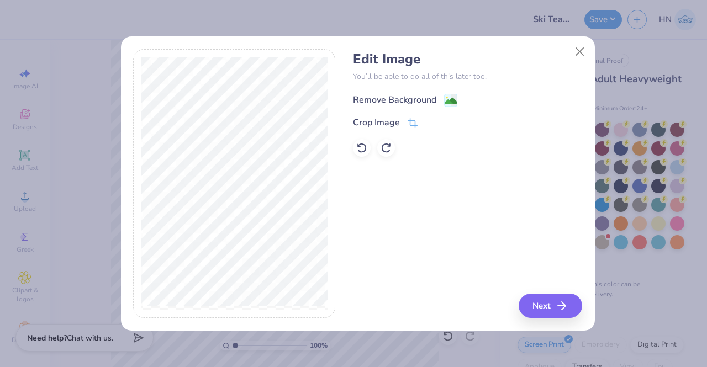
click at [437, 100] on div "Remove Background" at bounding box center [405, 100] width 104 height 14
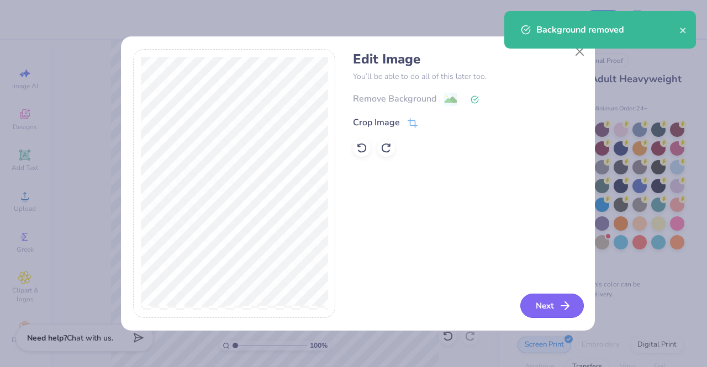
click at [564, 297] on button "Next" at bounding box center [553, 306] width 64 height 24
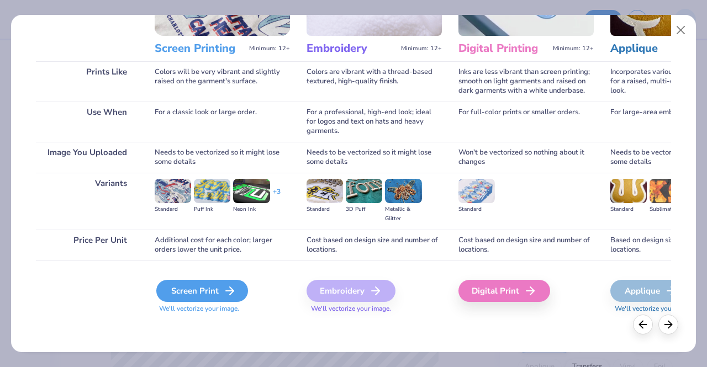
click at [190, 295] on div "Screen Print" at bounding box center [202, 291] width 92 height 22
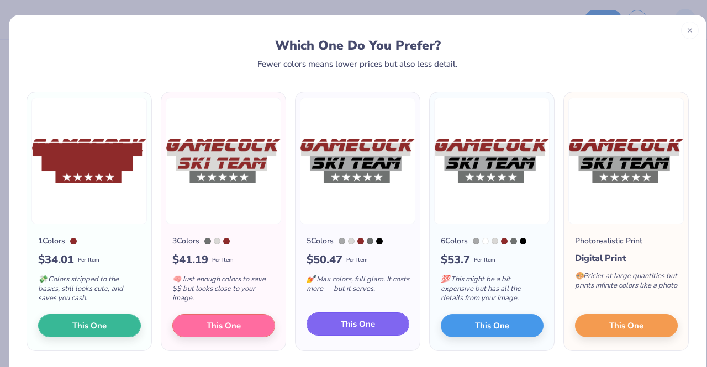
click at [341, 323] on span "This One" at bounding box center [358, 324] width 34 height 13
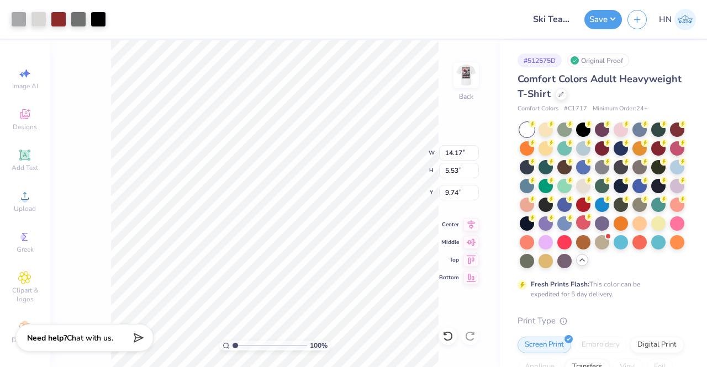
type input "11.06"
type input "4.31"
type input "3.00"
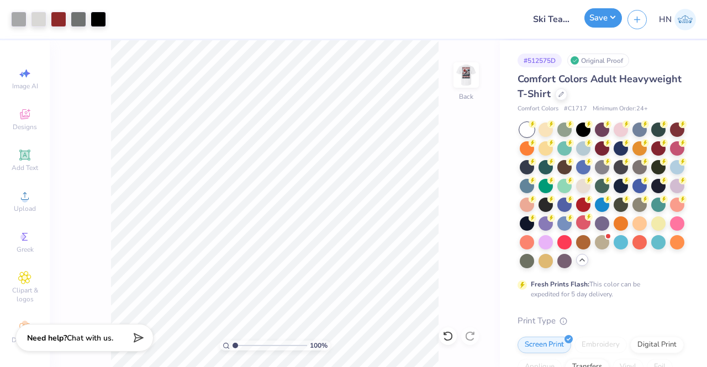
click at [611, 17] on button "Save" at bounding box center [604, 17] width 38 height 19
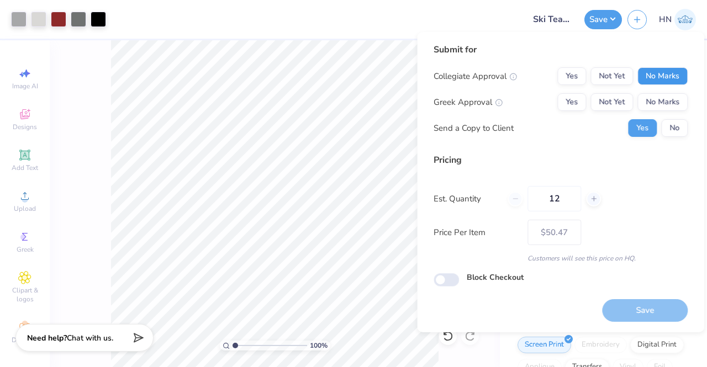
click at [654, 71] on button "No Marks" at bounding box center [663, 76] width 50 height 18
drag, startPoint x: 559, startPoint y: 100, endPoint x: 565, endPoint y: 100, distance: 6.1
click at [565, 100] on button "Yes" at bounding box center [572, 102] width 29 height 18
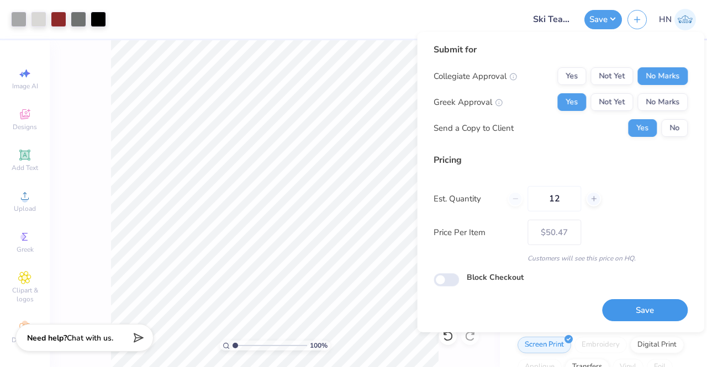
drag, startPoint x: 633, startPoint y: 306, endPoint x: 439, endPoint y: 346, distance: 198.8
click at [631, 306] on button "Save" at bounding box center [645, 311] width 86 height 23
type input "$50.47"
